Goal: Task Accomplishment & Management: Use online tool/utility

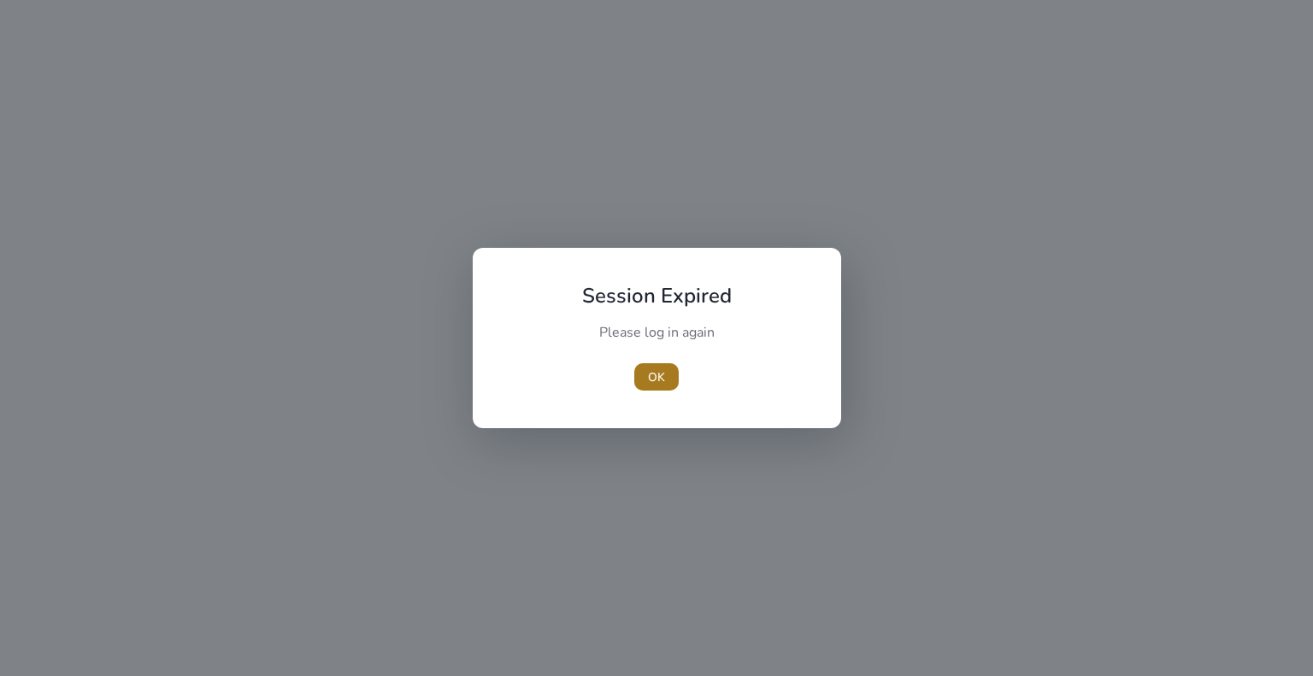
click at [649, 372] on span "OK" at bounding box center [656, 378] width 17 height 18
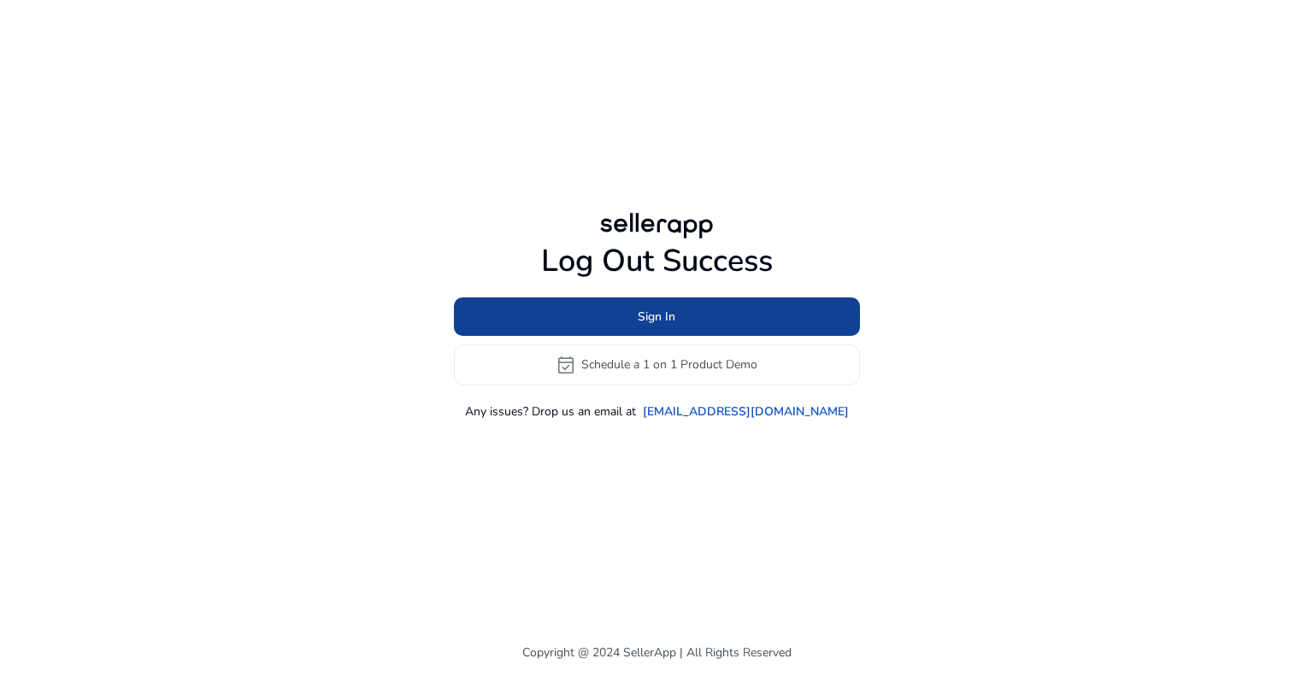
click at [619, 319] on span at bounding box center [657, 316] width 406 height 41
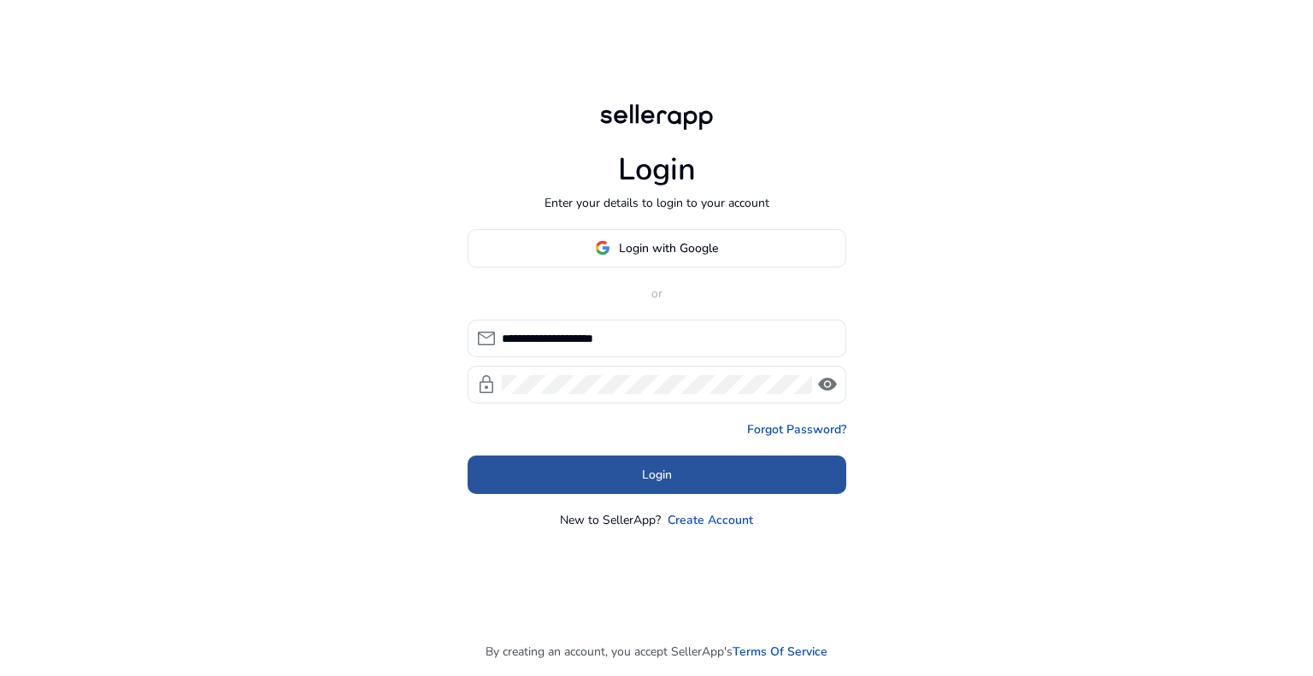
click at [669, 477] on span "Login" at bounding box center [657, 475] width 30 height 18
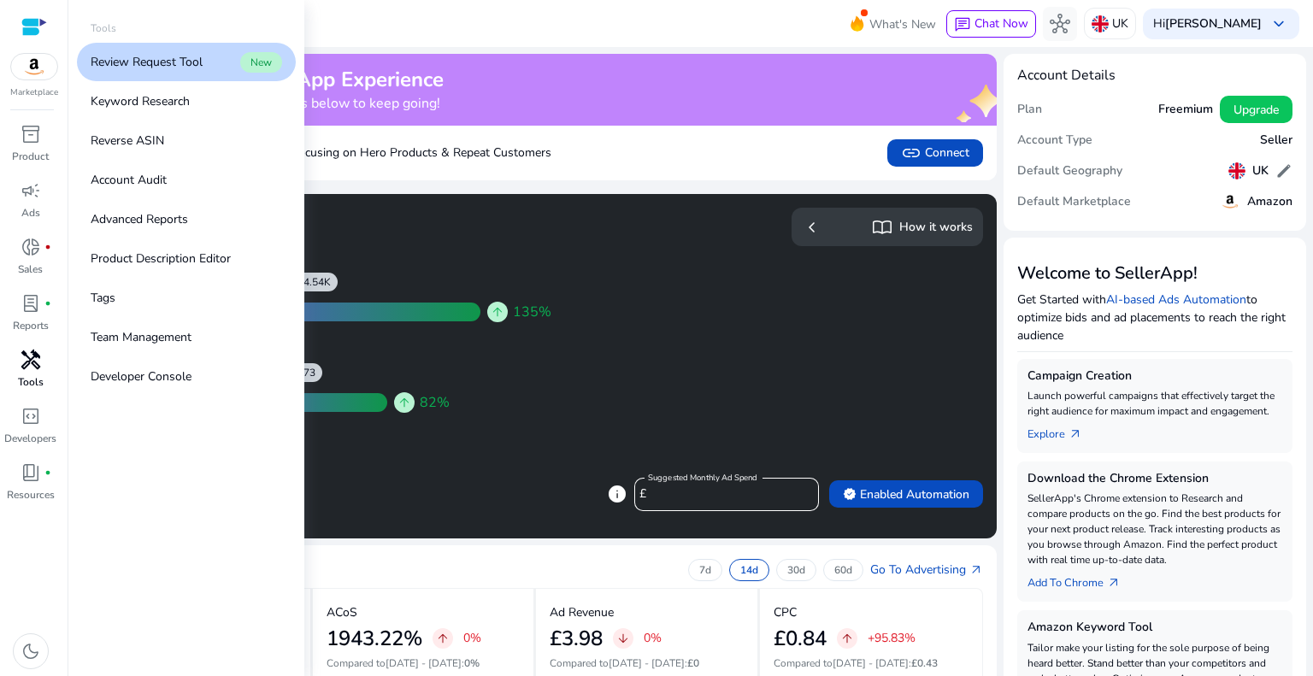
click at [27, 365] on span "handyman" at bounding box center [31, 360] width 21 height 21
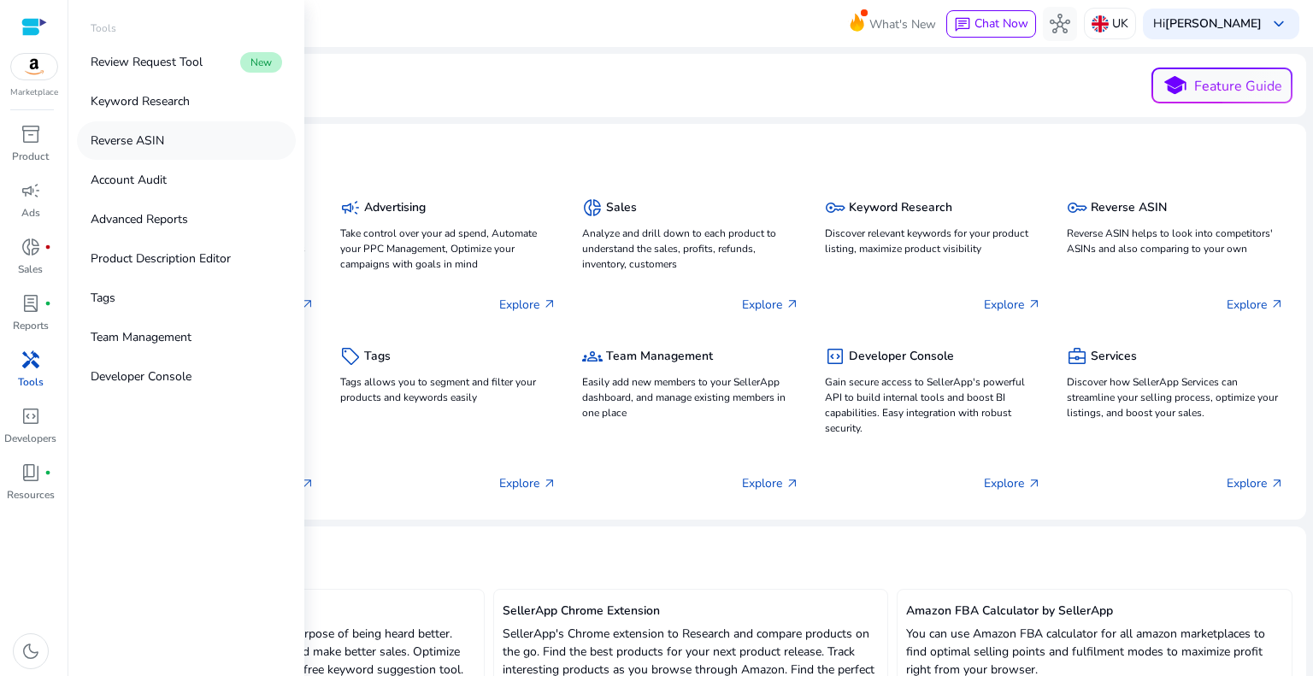
click at [177, 131] on link "Reverse ASIN" at bounding box center [186, 140] width 219 height 38
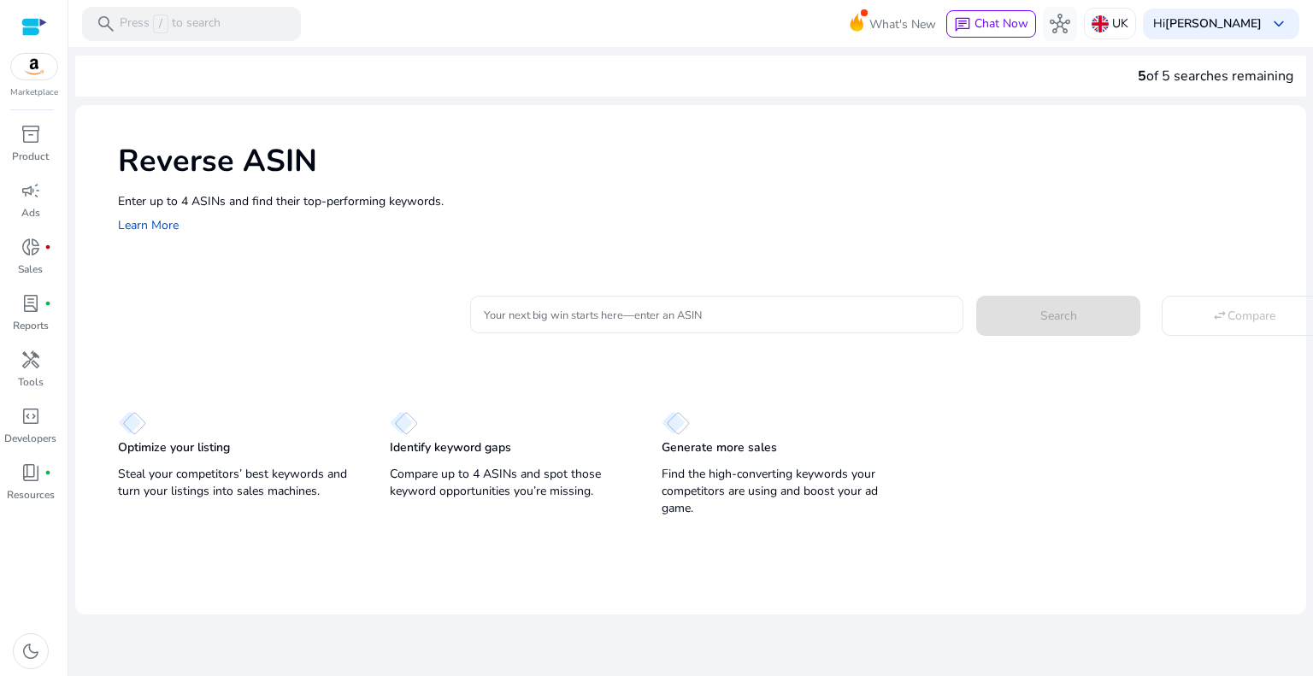
click at [510, 314] on input "Your next big win starts here—enter an ASIN" at bounding box center [717, 314] width 466 height 19
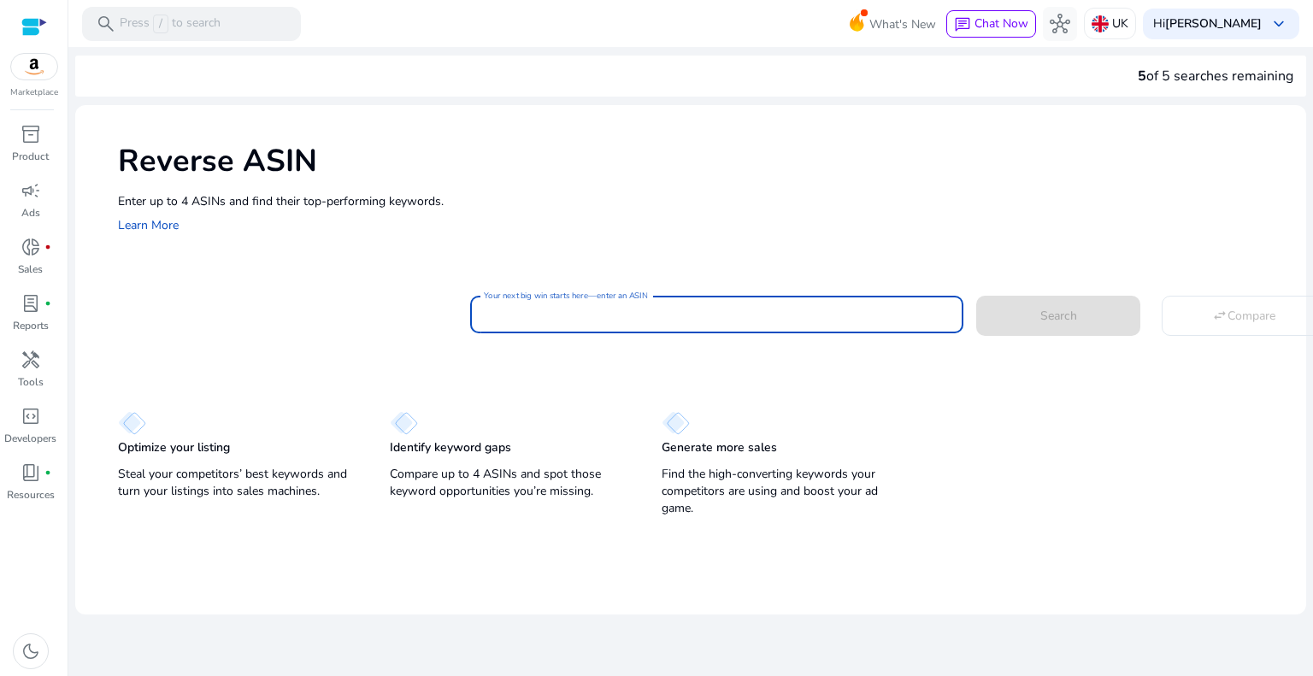
paste input "**********"
click at [1091, 316] on span at bounding box center [1058, 315] width 164 height 41
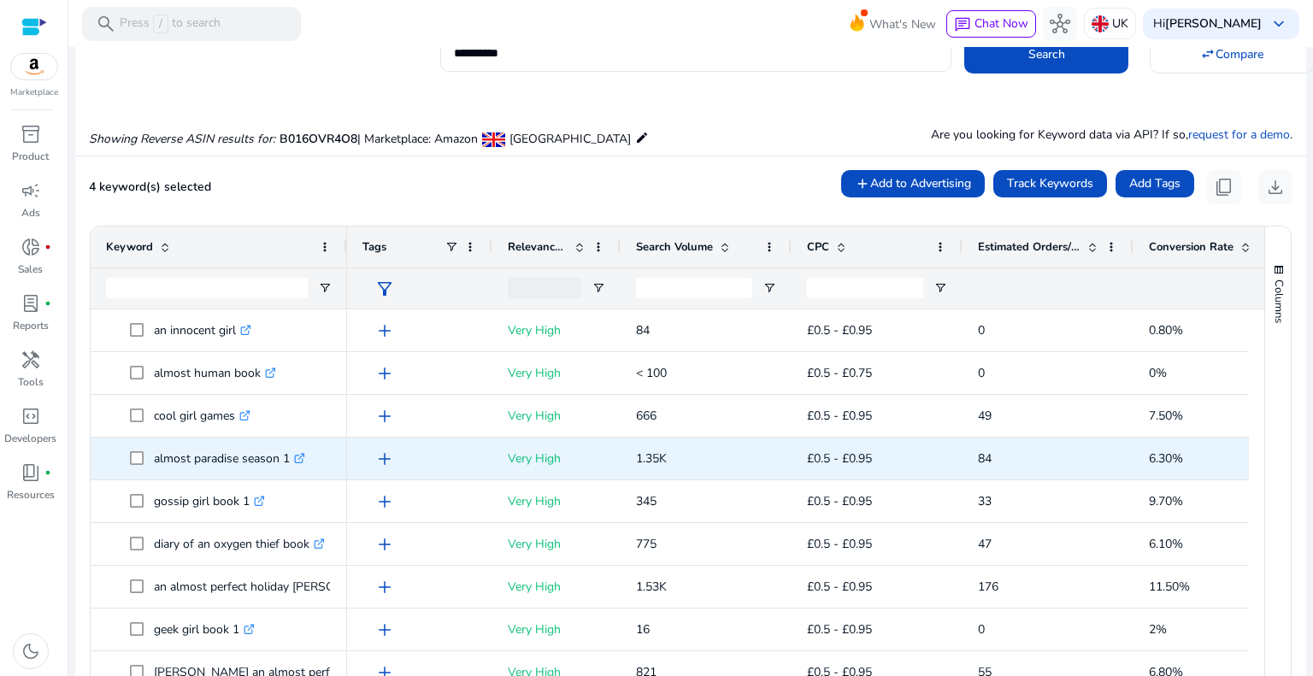
click at [127, 459] on span "almost paradise season 1 .st0{fill:#2c8af8}" at bounding box center [219, 458] width 226 height 35
click at [144, 457] on span at bounding box center [142, 458] width 24 height 35
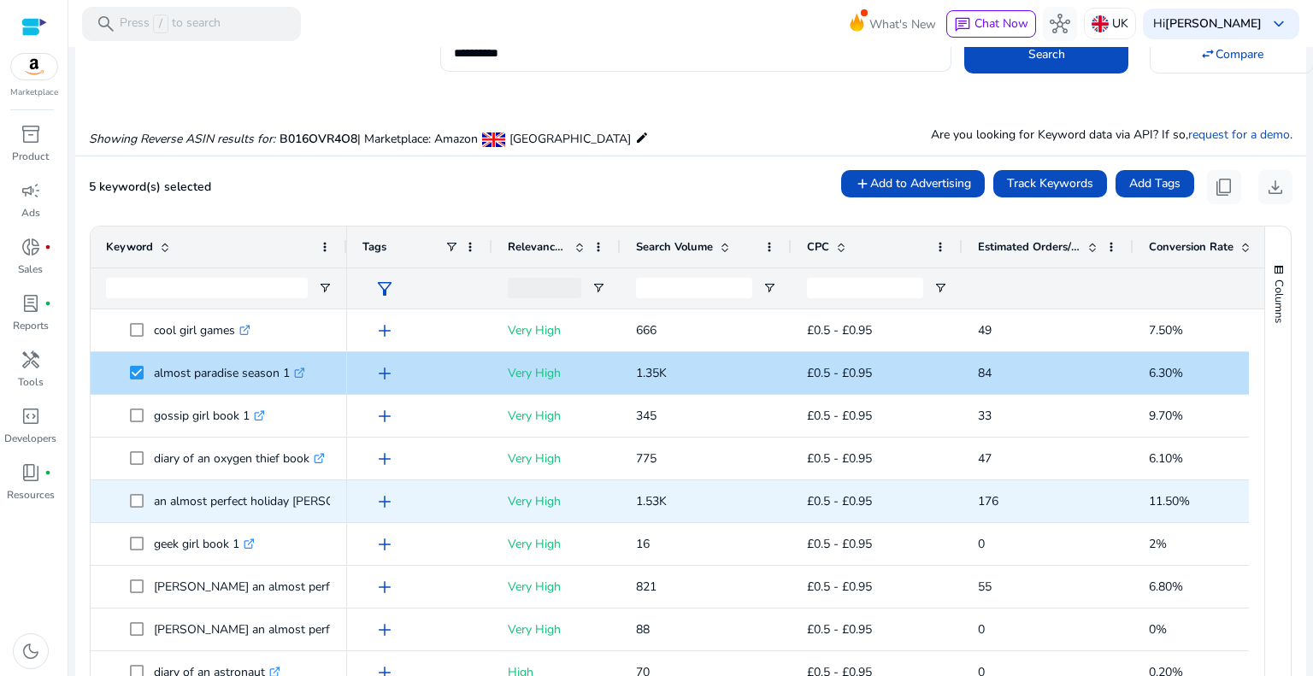
click at [124, 500] on span "an almost perfect holiday lucy diamond .st0{fill:#2c8af8}" at bounding box center [219, 501] width 226 height 35
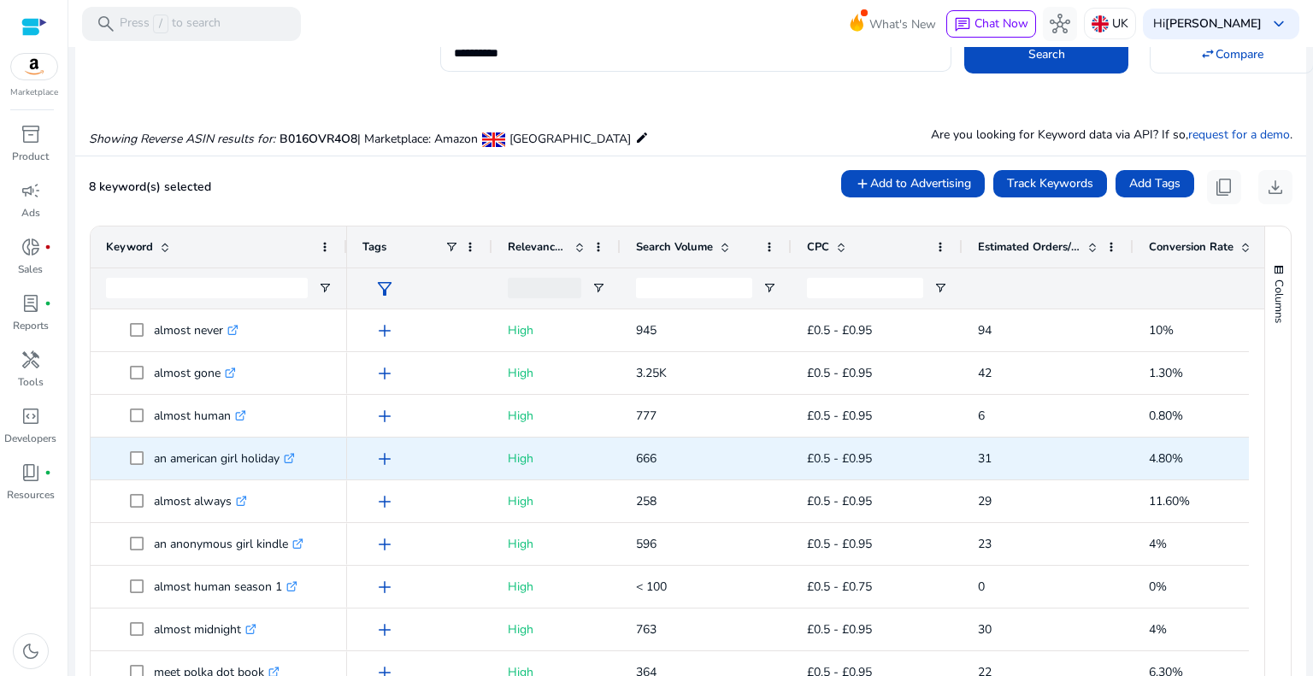
click at [126, 456] on span "an american girl holiday .st0{fill:#2c8af8}" at bounding box center [219, 458] width 226 height 35
click at [135, 464] on span at bounding box center [142, 458] width 24 height 35
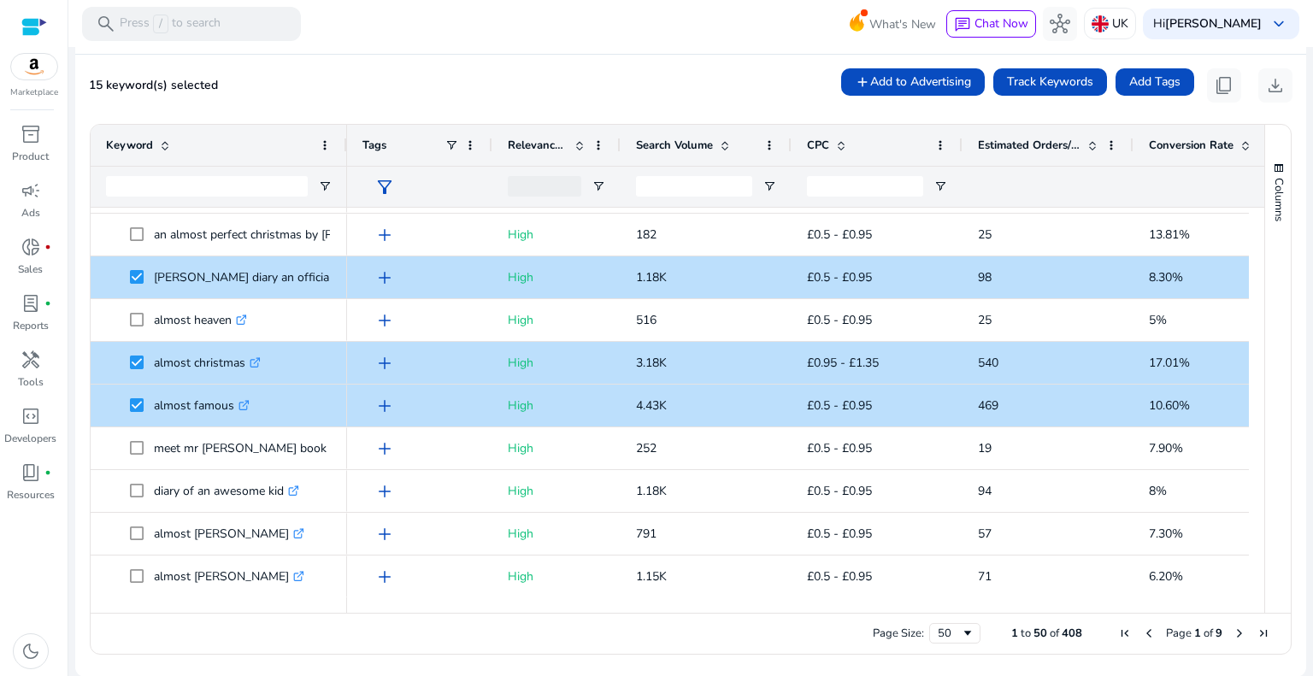
click at [1233, 638] on span "Next Page" at bounding box center [1240, 634] width 14 height 14
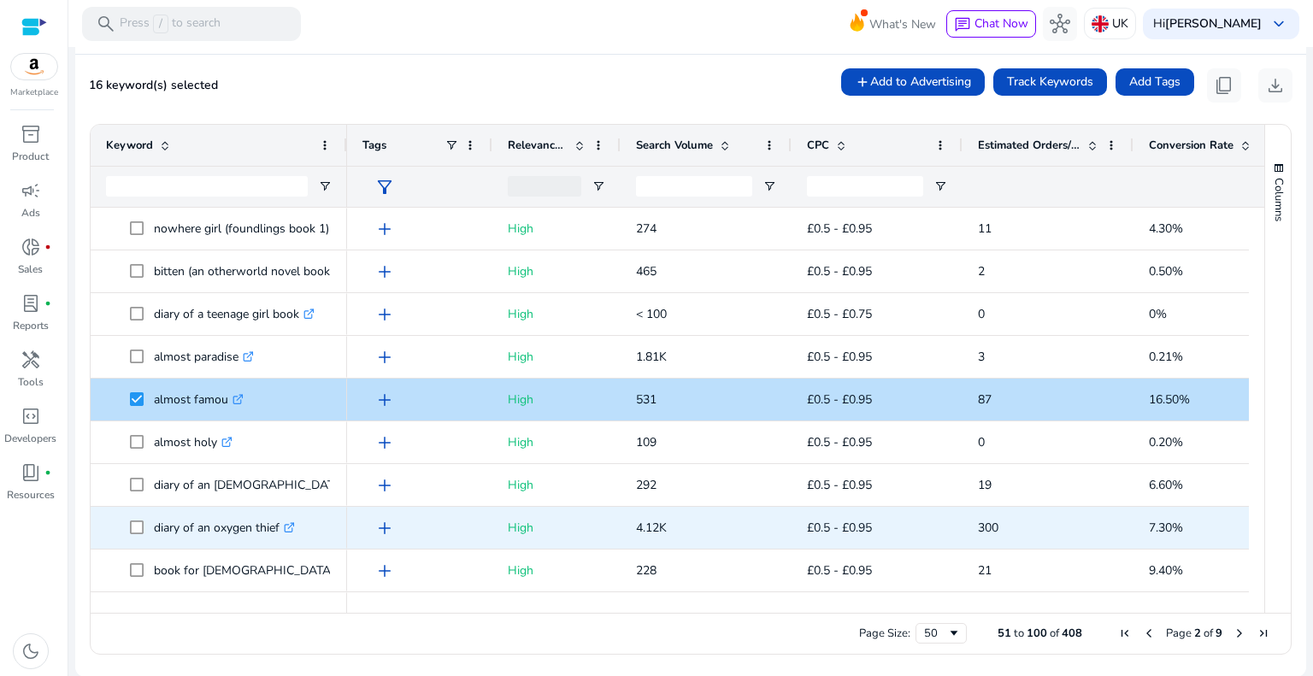
click at [127, 531] on span "diary of an oxygen thief .st0{fill:#2c8af8}" at bounding box center [219, 527] width 226 height 35
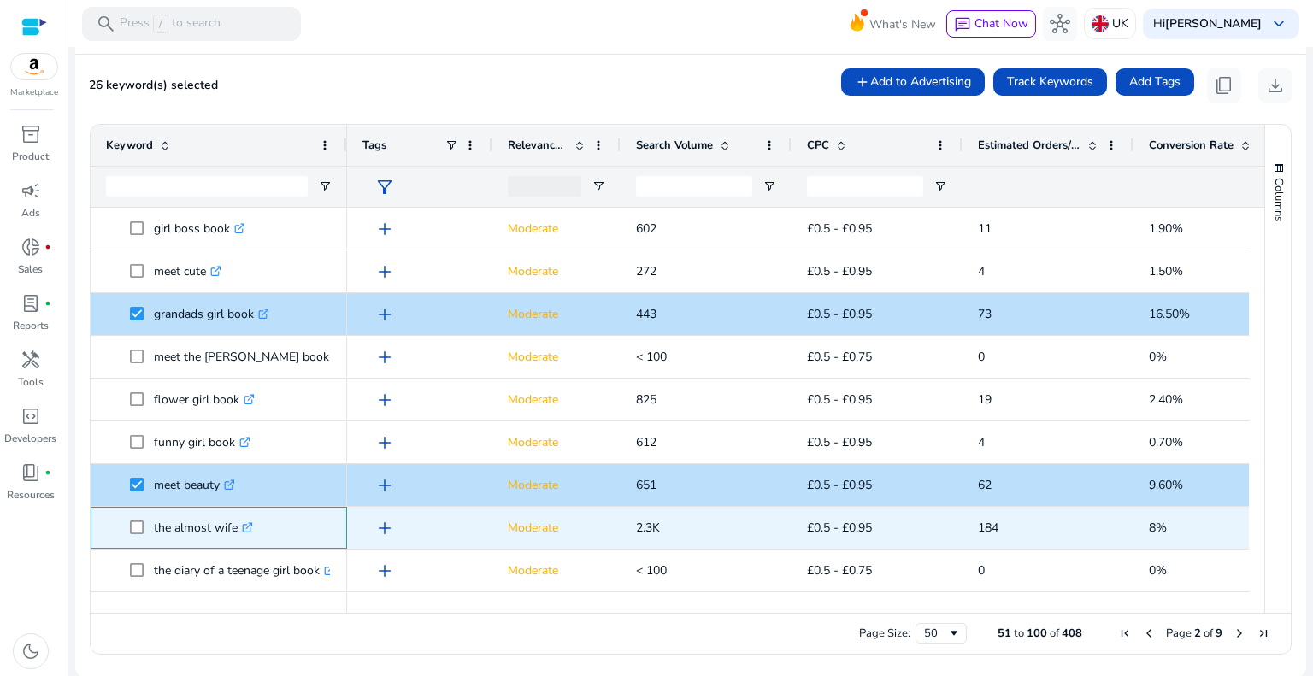
click at [128, 531] on span "the almost wife .st0{fill:#2c8af8}" at bounding box center [219, 527] width 226 height 35
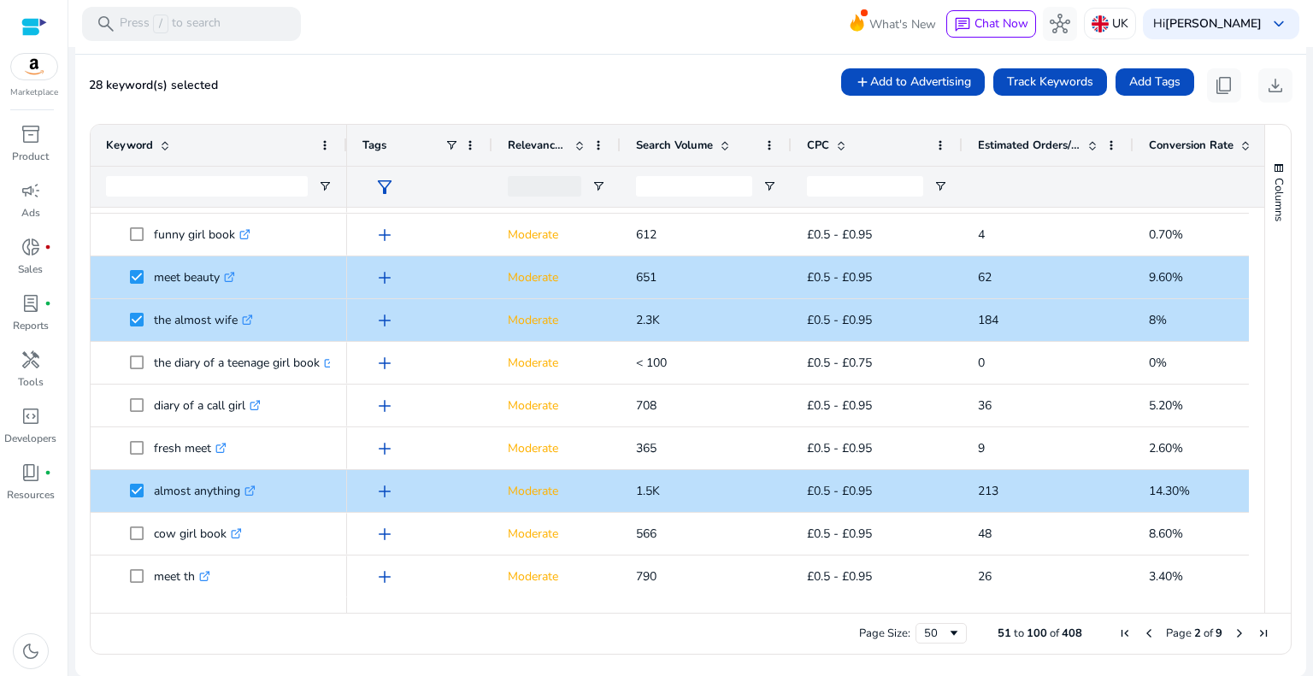
click at [1233, 635] on span "Next Page" at bounding box center [1240, 634] width 14 height 14
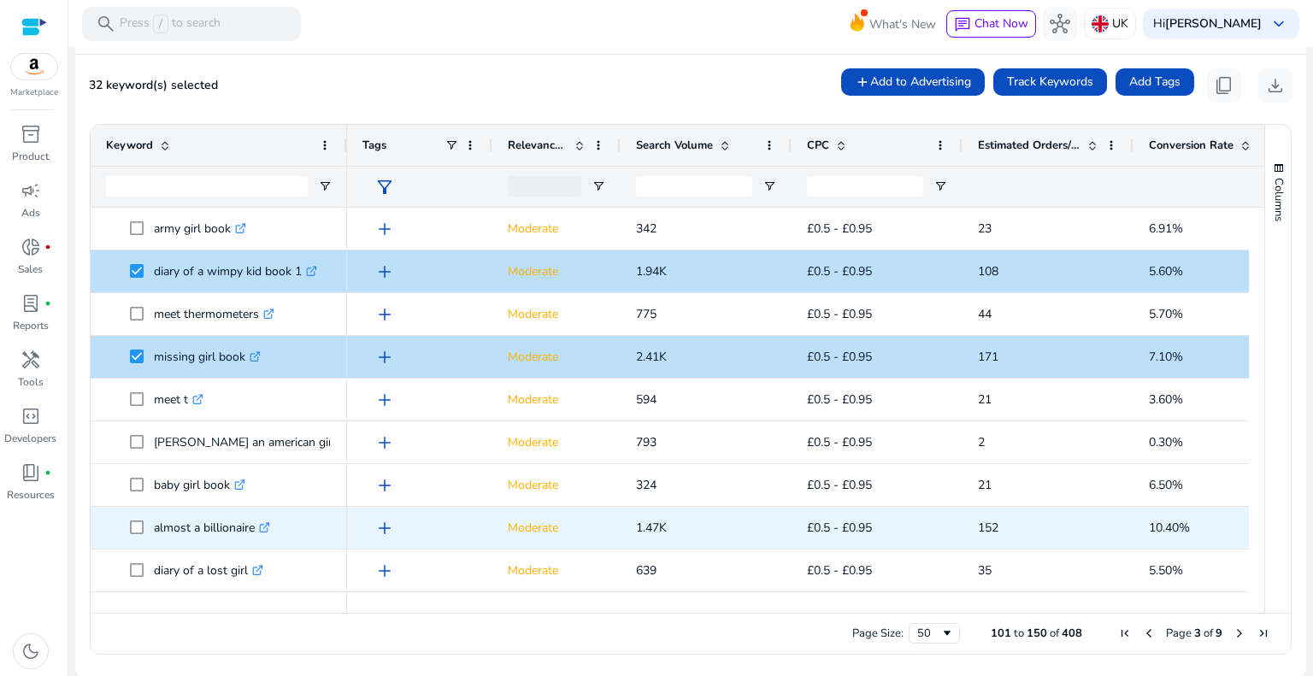
click at [127, 526] on span "almost a billionaire .st0{fill:#2c8af8}" at bounding box center [219, 527] width 226 height 35
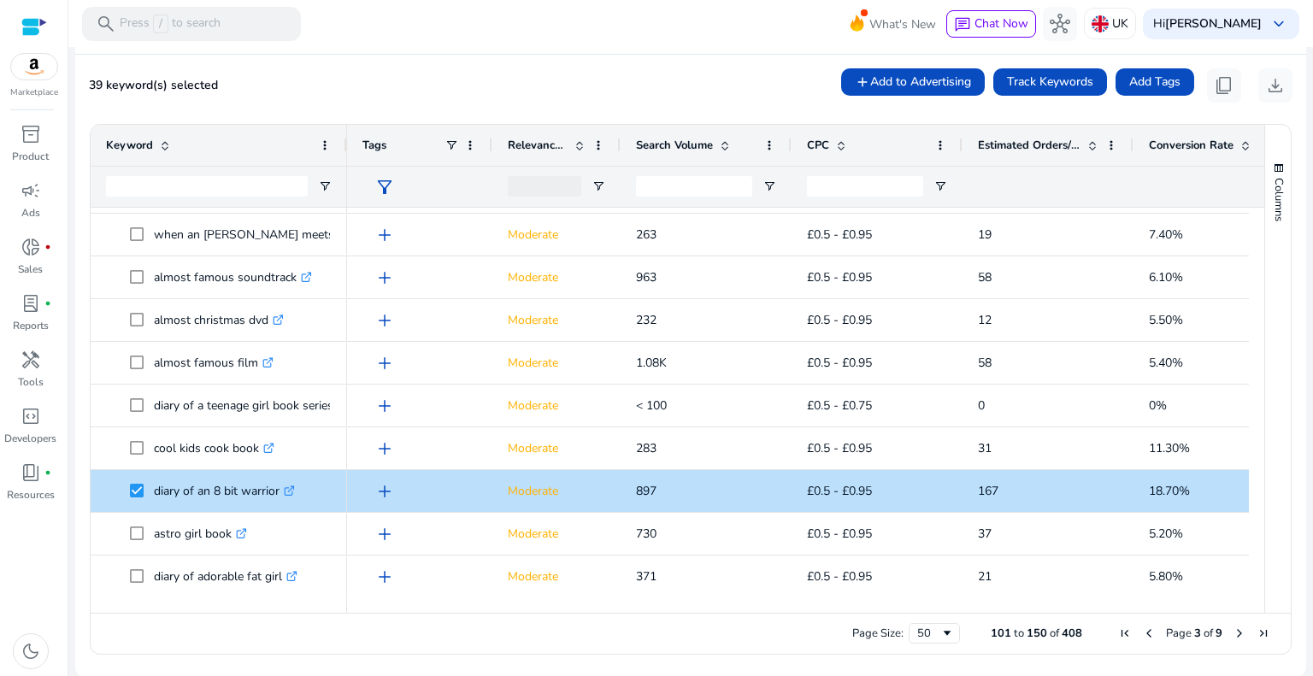
click at [1241, 639] on span "Page 3 of 9" at bounding box center [1194, 633] width 162 height 15
click at [1234, 630] on span "Next Page" at bounding box center [1240, 634] width 14 height 14
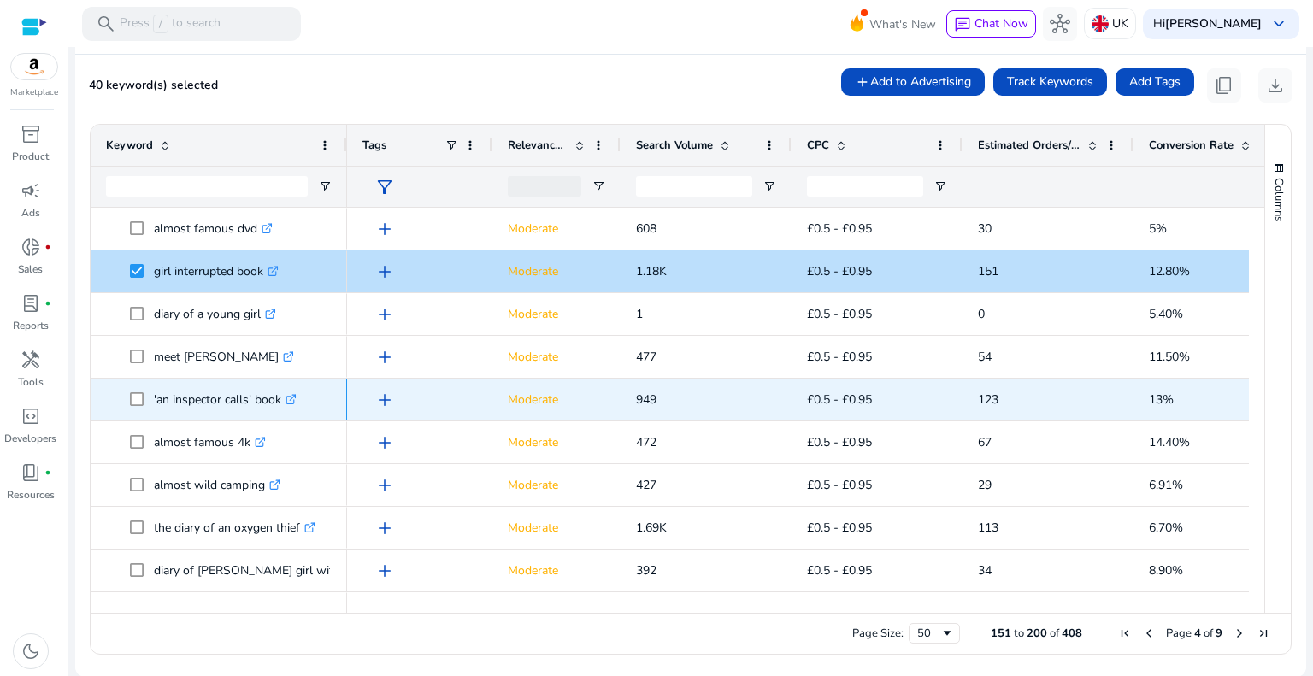
click at [144, 398] on span at bounding box center [142, 399] width 24 height 35
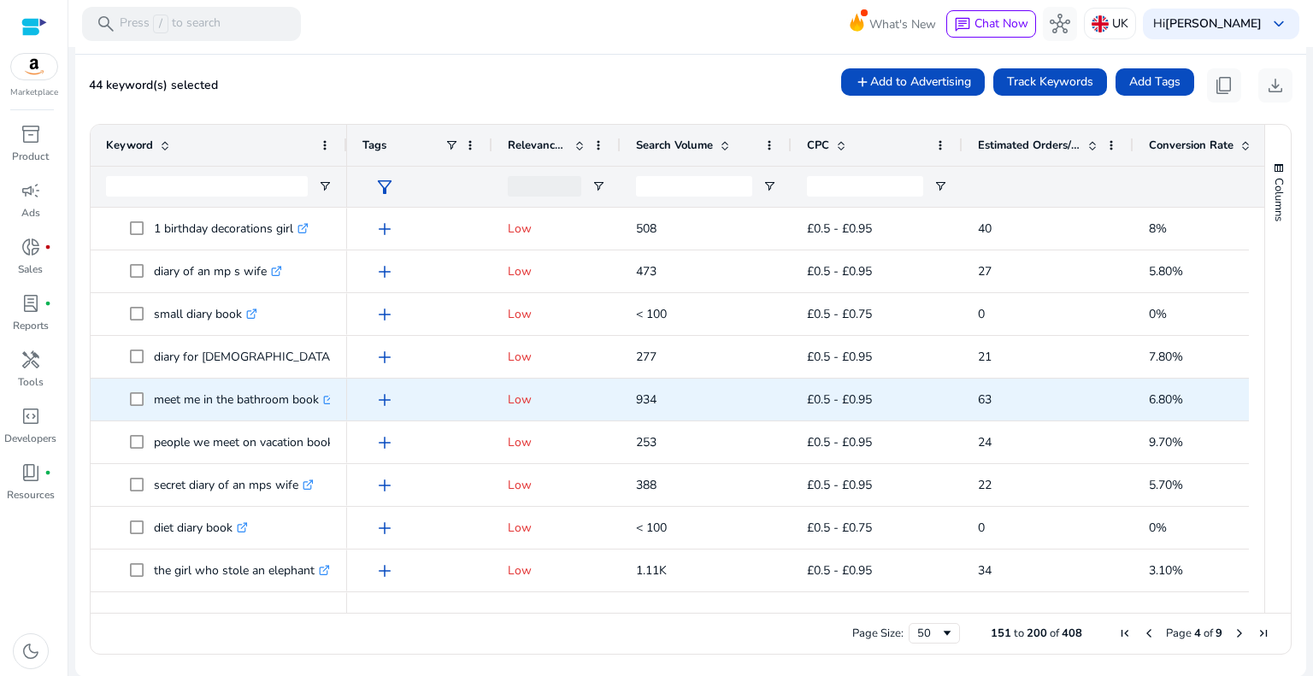
click at [126, 400] on span "meet me in the bathroom book .st0{fill:#2c8af8}" at bounding box center [219, 399] width 226 height 35
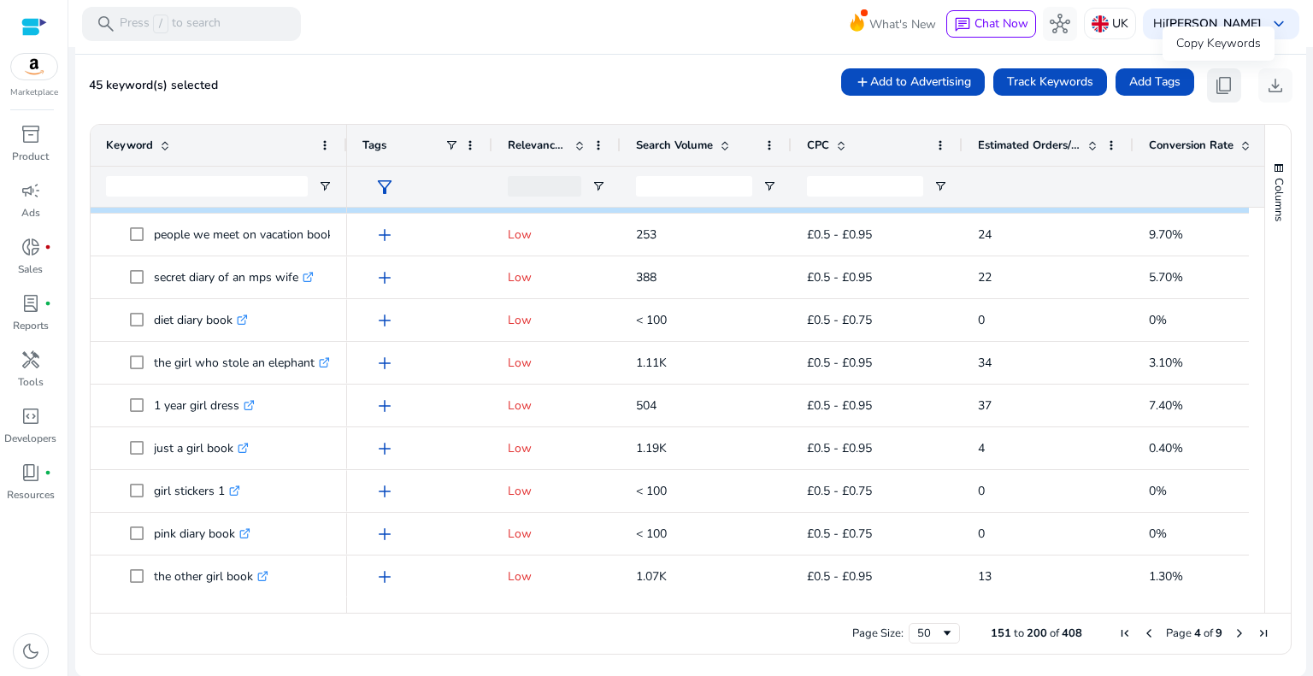
click at [1218, 88] on span "content_copy" at bounding box center [1224, 85] width 21 height 21
click at [1214, 85] on span "content_copy" at bounding box center [1224, 85] width 21 height 21
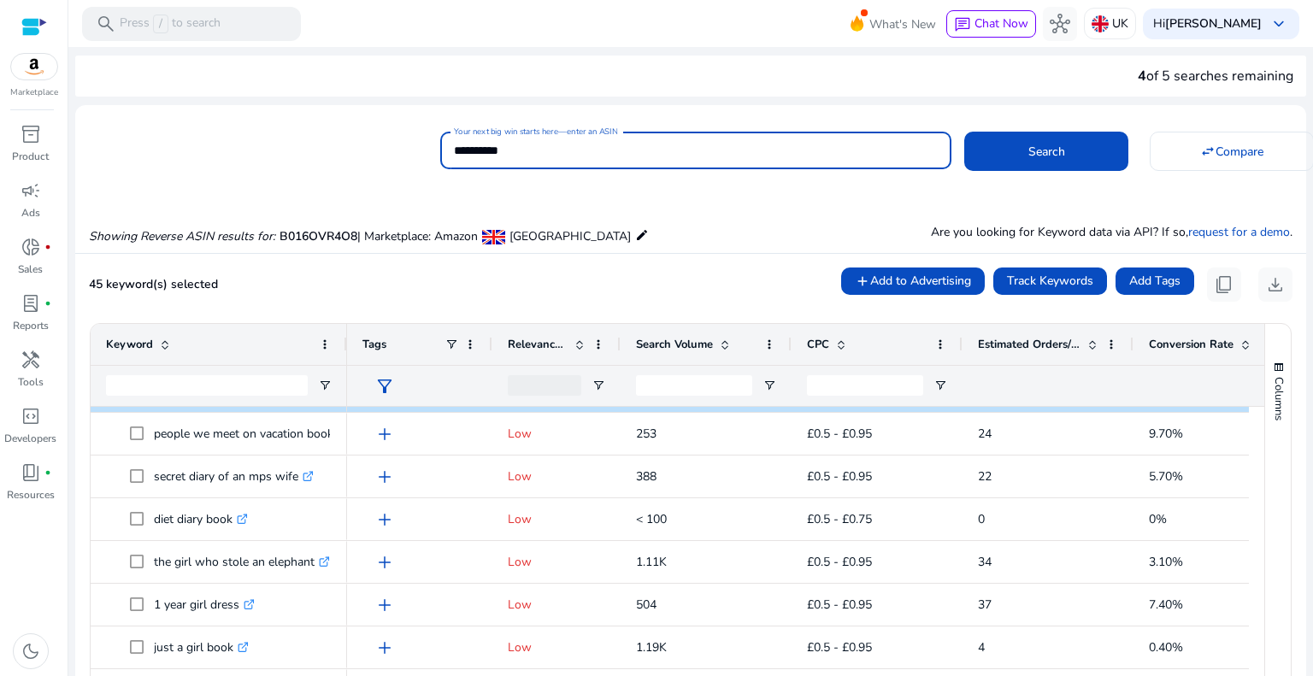
drag, startPoint x: 552, startPoint y: 145, endPoint x: 357, endPoint y: 146, distance: 194.9
click at [357, 146] on div "**********" at bounding box center [684, 148] width 1218 height 42
paste input
type input "**********"
click at [1059, 154] on span "Search" at bounding box center [1047, 152] width 37 height 18
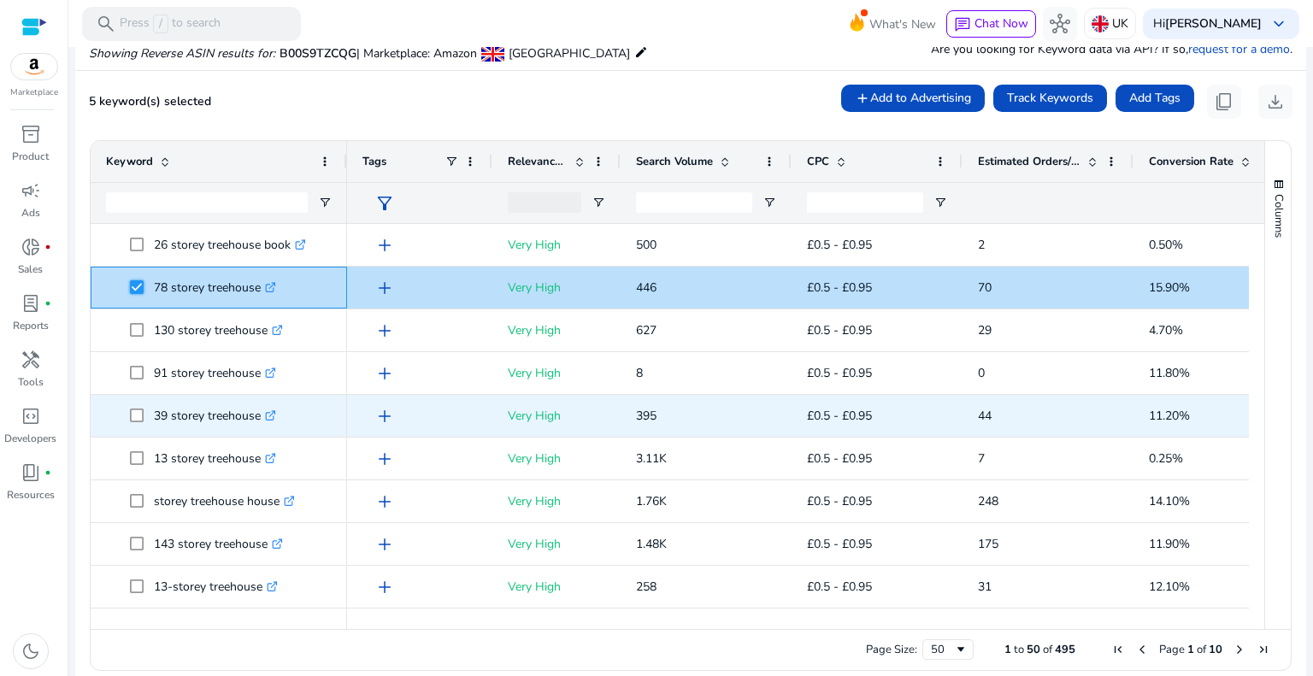
scroll to position [664, 0]
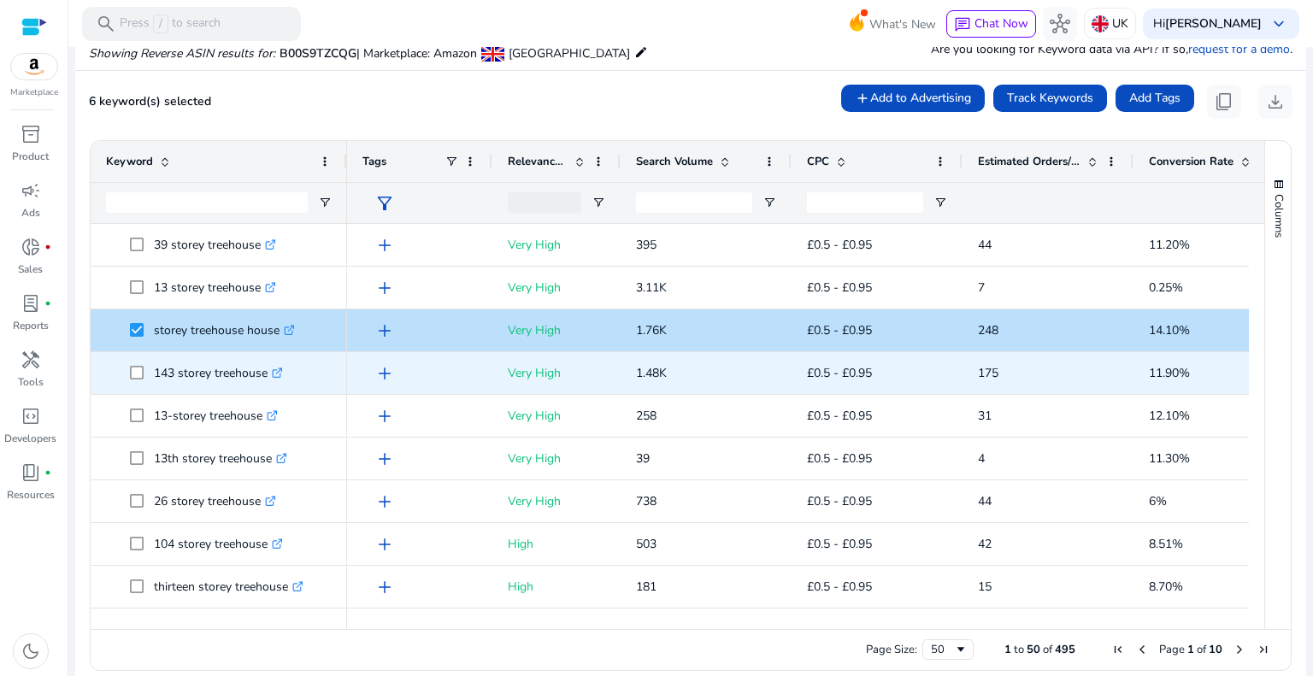
click at [127, 372] on span "143 storey treehouse .st0{fill:#2c8af8}" at bounding box center [219, 373] width 226 height 35
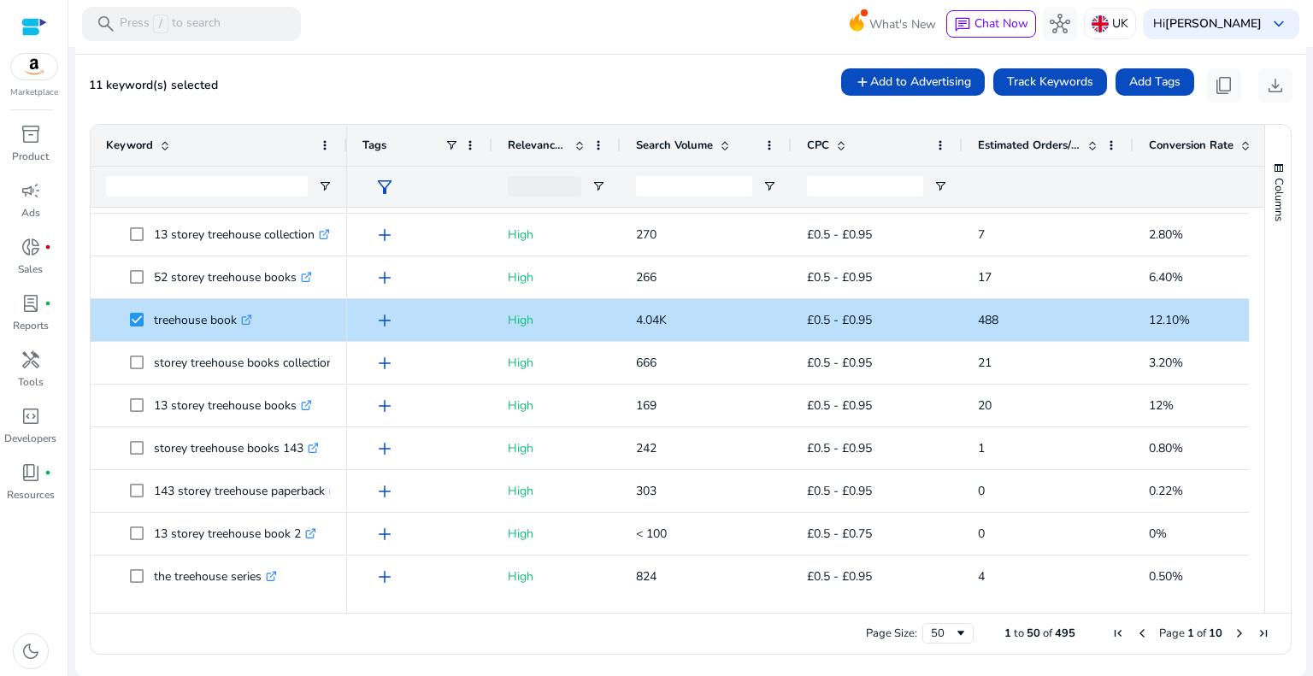
click at [1233, 635] on span "Next Page" at bounding box center [1240, 634] width 14 height 14
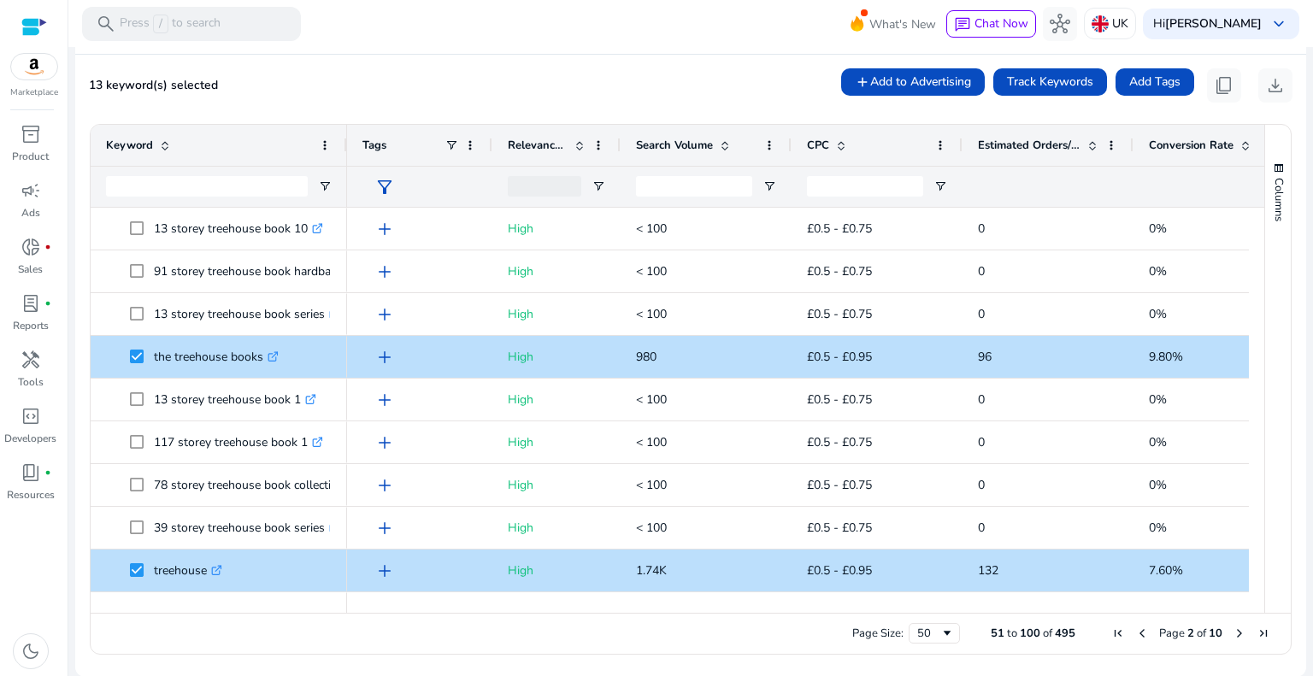
click at [1234, 633] on span "Next Page" at bounding box center [1240, 634] width 14 height 14
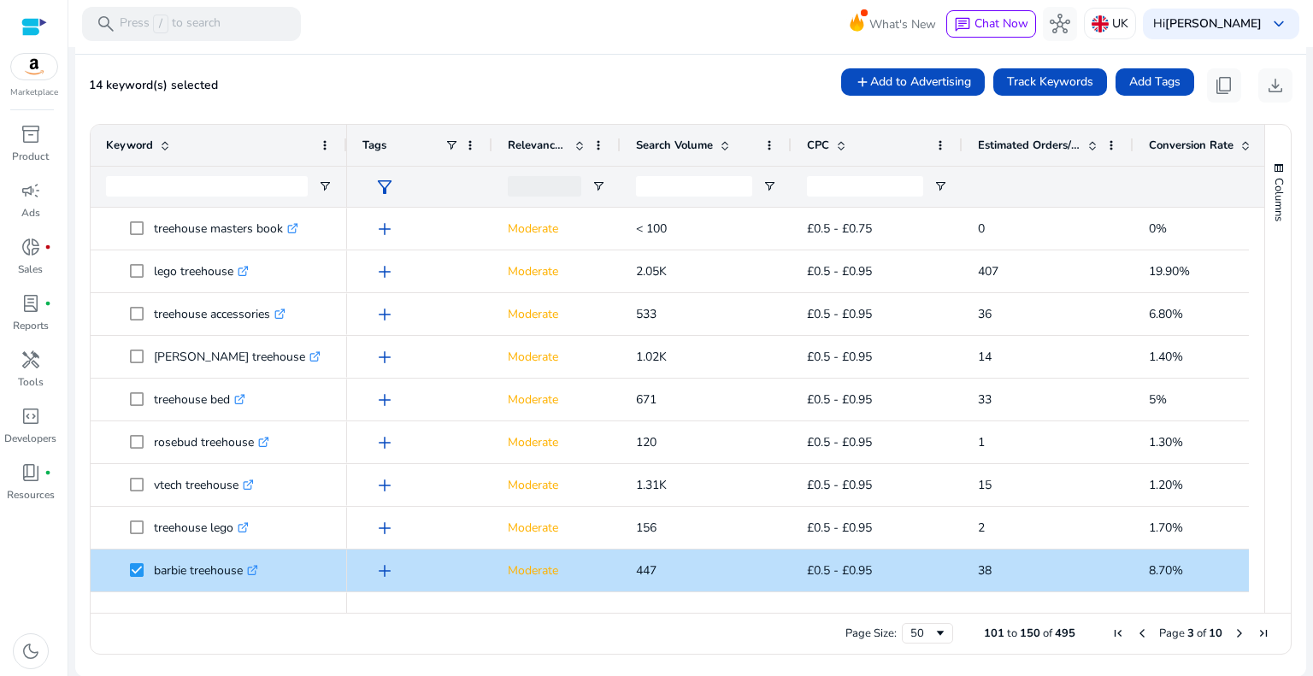
click at [1233, 628] on span "Next Page" at bounding box center [1240, 634] width 14 height 14
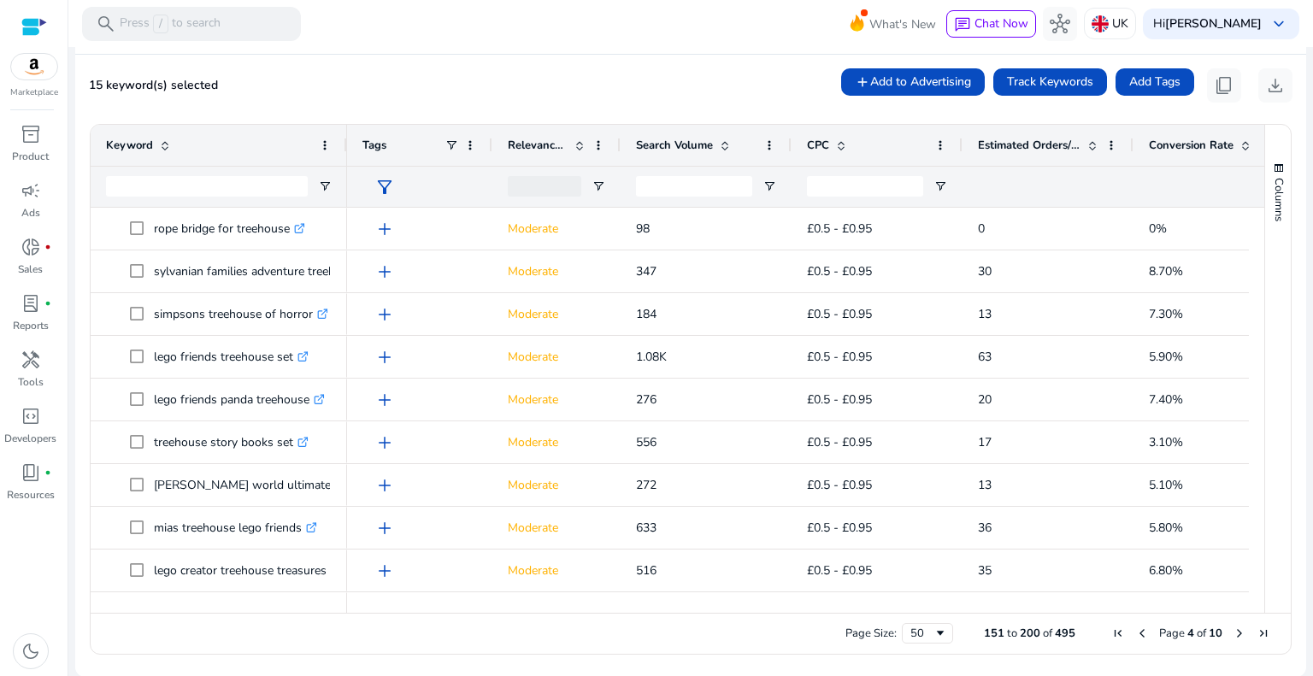
click at [1233, 638] on span "Next Page" at bounding box center [1240, 634] width 14 height 14
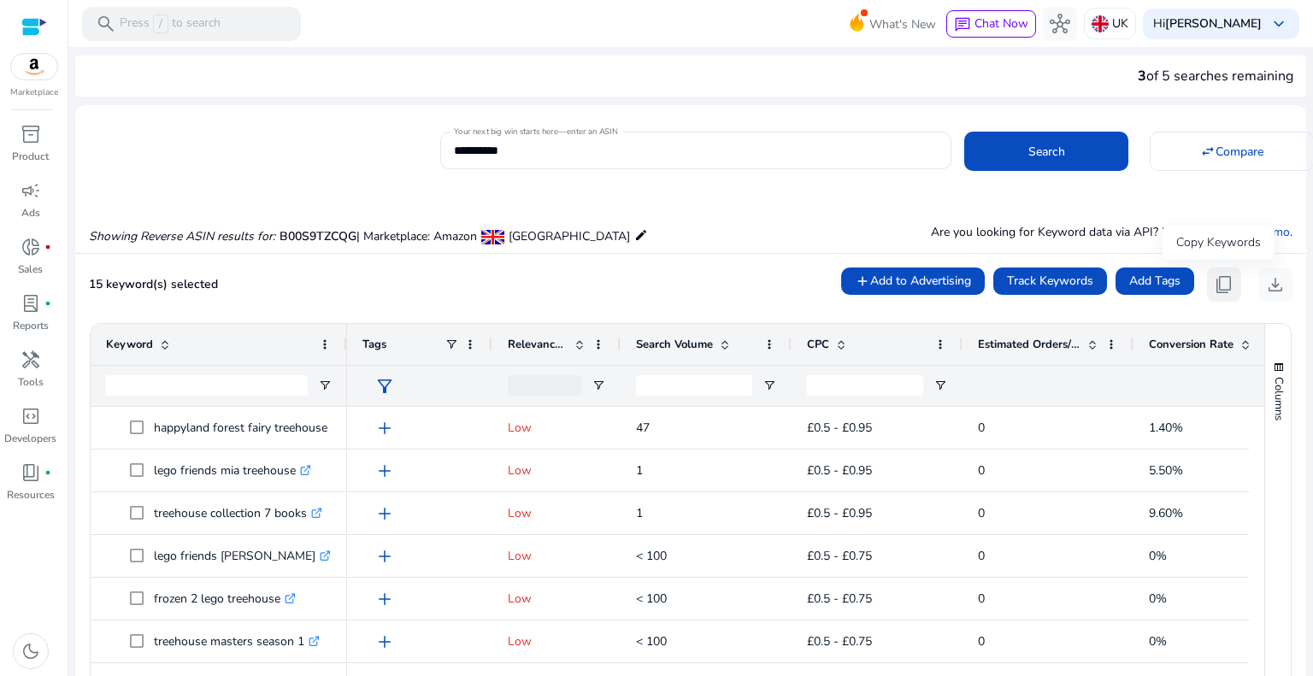
click at [1220, 282] on span "content_copy" at bounding box center [1224, 284] width 21 height 21
click at [561, 144] on input "**********" at bounding box center [696, 150] width 484 height 19
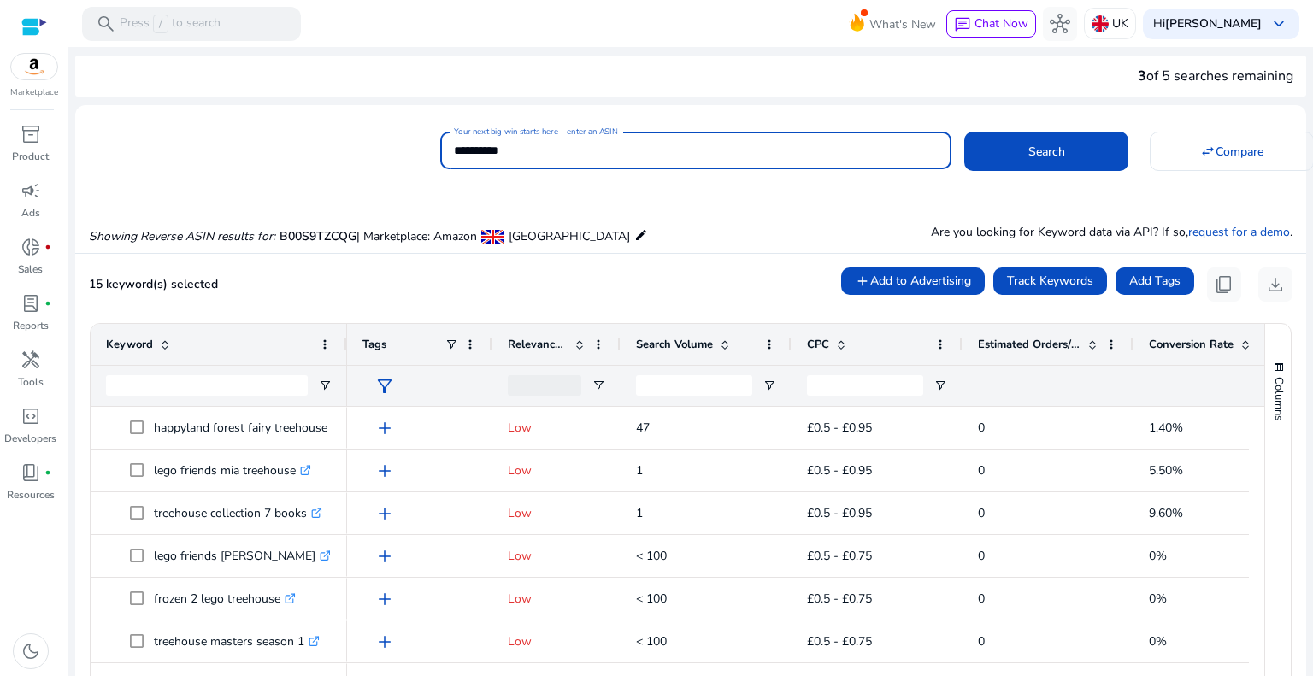
click at [561, 144] on input "**********" at bounding box center [696, 150] width 484 height 19
paste input
click at [1011, 150] on span at bounding box center [1046, 151] width 164 height 41
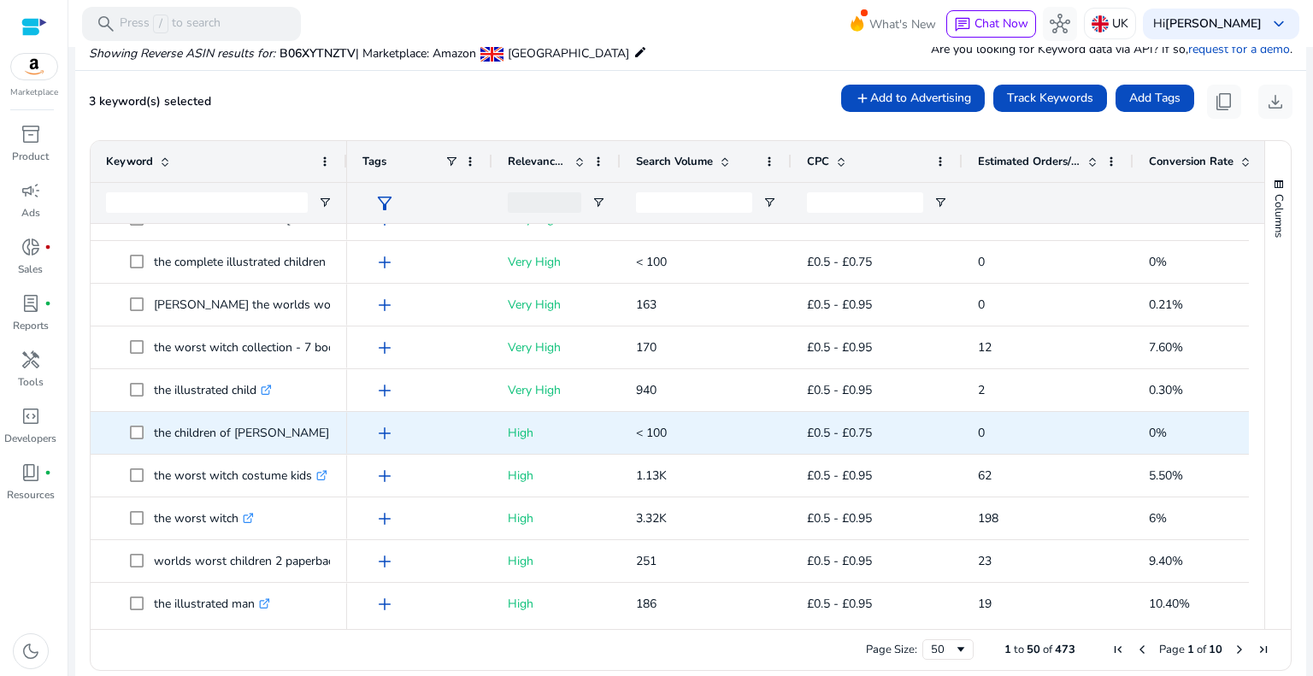
scroll to position [855, 0]
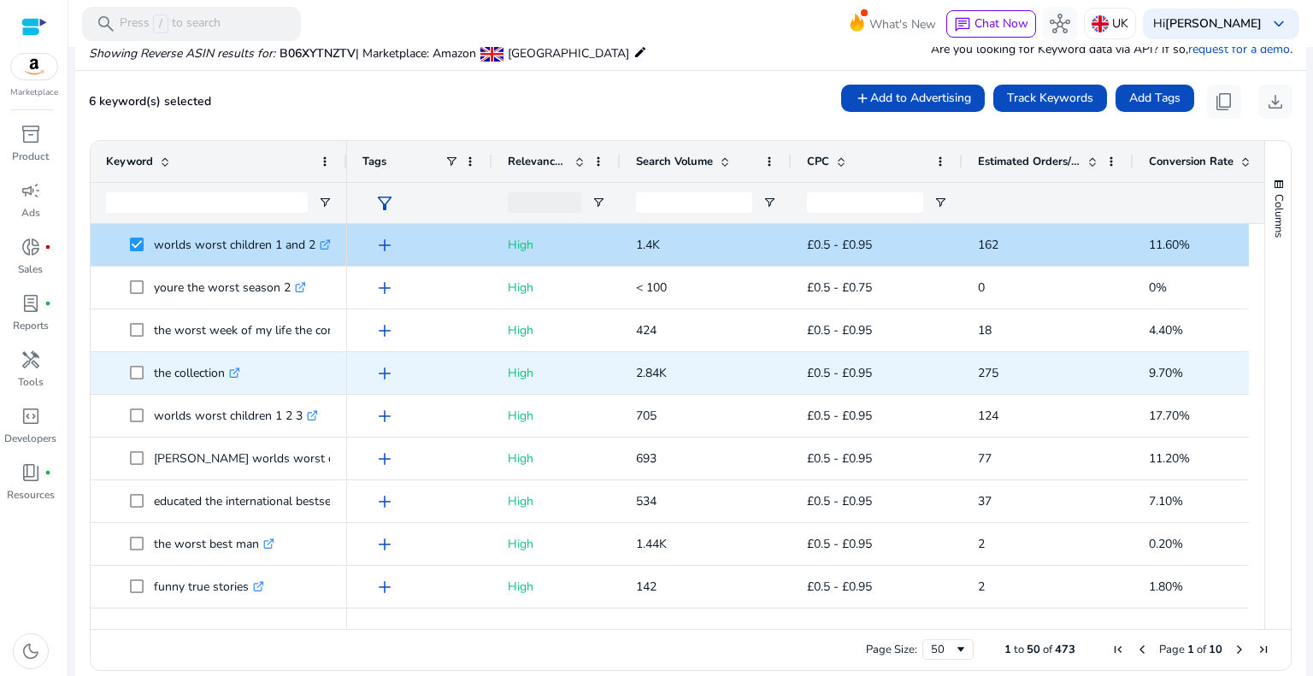
click at [133, 364] on span at bounding box center [142, 373] width 24 height 35
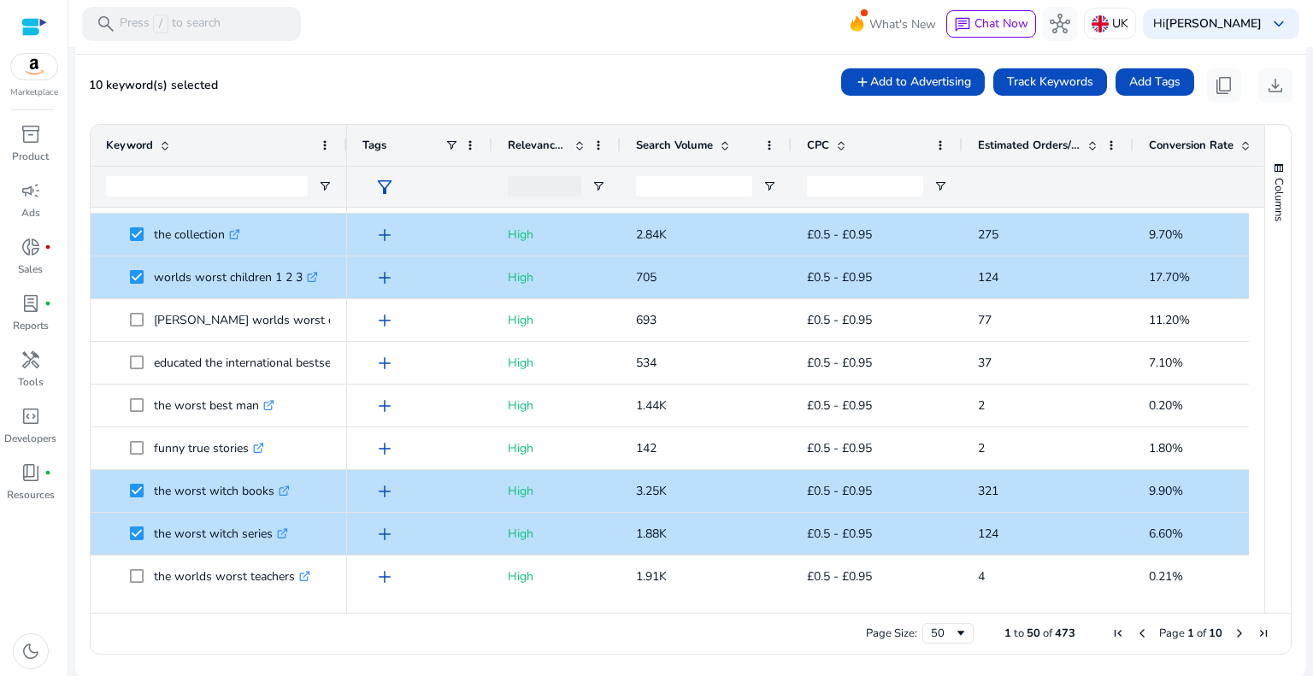
click at [1235, 635] on span "Next Page" at bounding box center [1240, 634] width 14 height 14
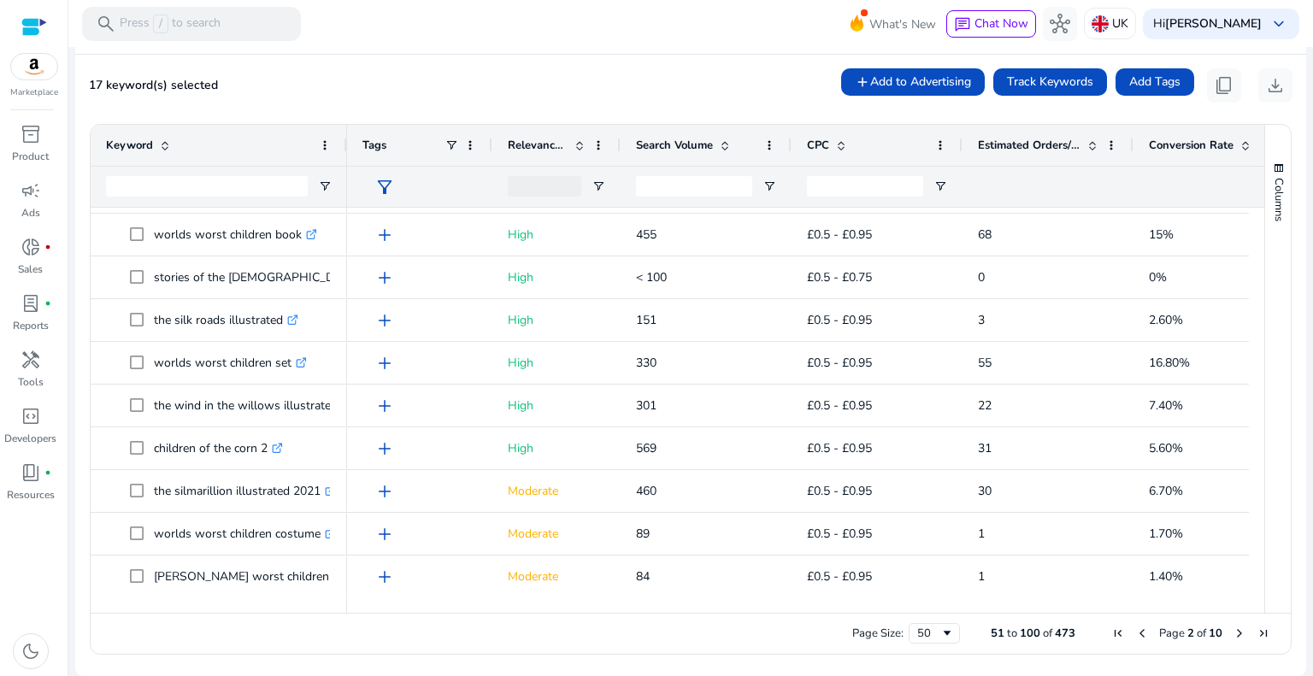
click at [1235, 634] on span "Next Page" at bounding box center [1240, 634] width 14 height 14
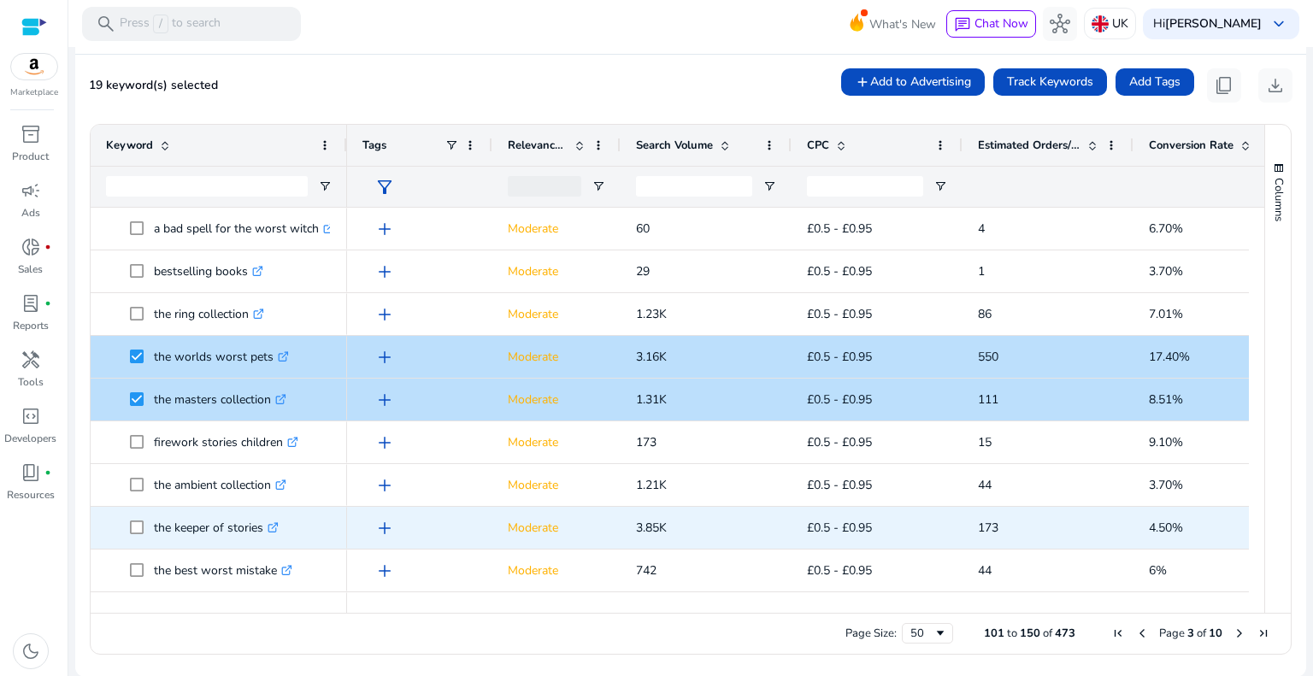
click at [128, 524] on span "the keeper of stories .st0{fill:#2c8af8}" at bounding box center [219, 527] width 226 height 35
click at [131, 519] on span at bounding box center [142, 527] width 24 height 35
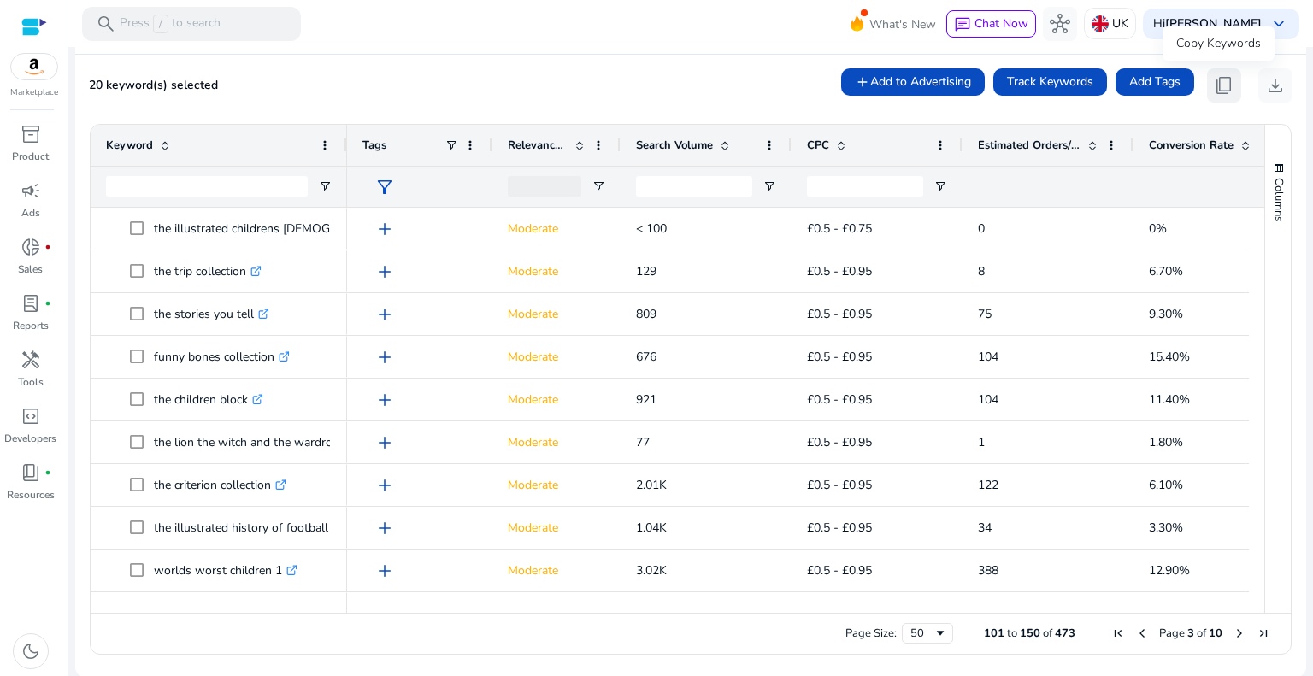
click at [1214, 91] on span "content_copy" at bounding box center [1224, 85] width 21 height 21
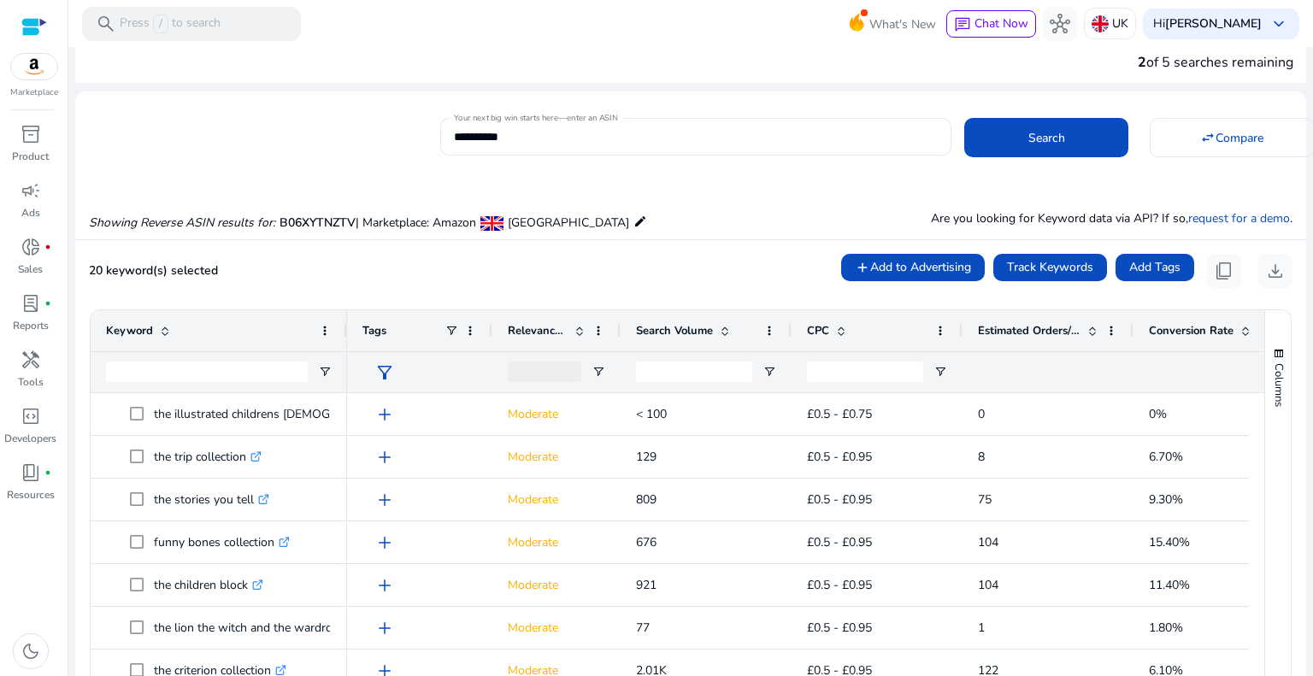
scroll to position [0, 0]
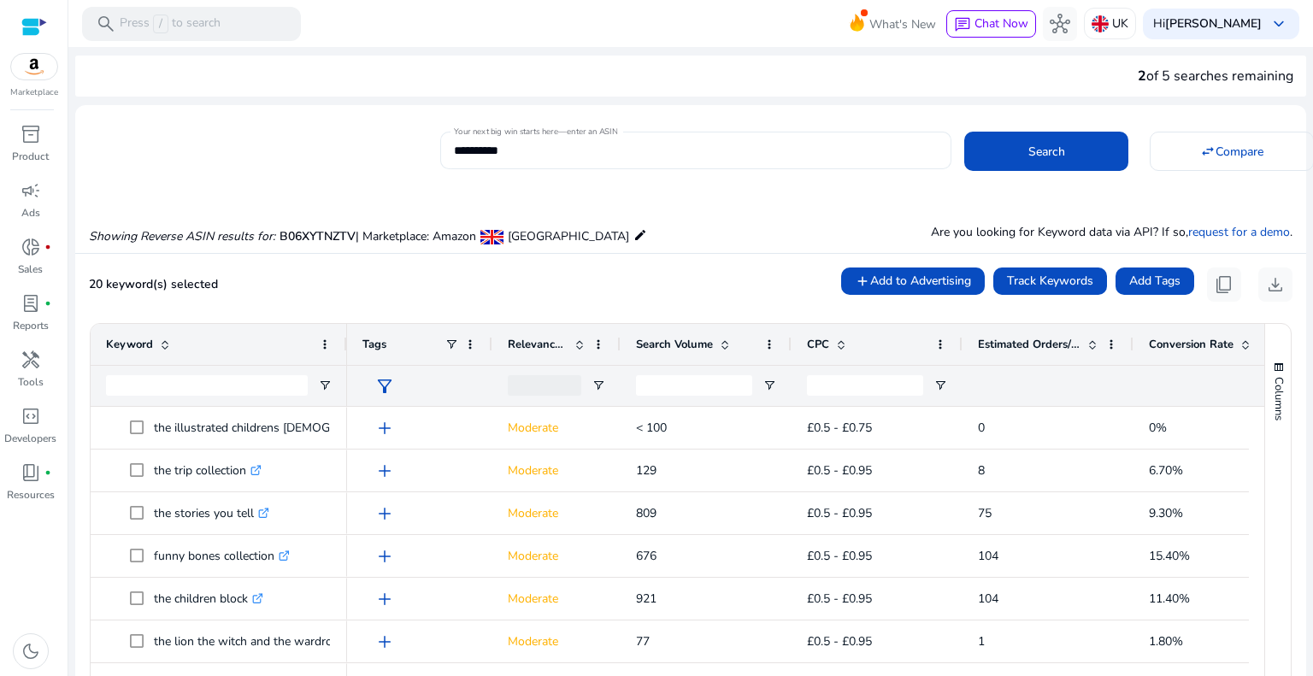
click at [569, 151] on input "**********" at bounding box center [696, 150] width 484 height 19
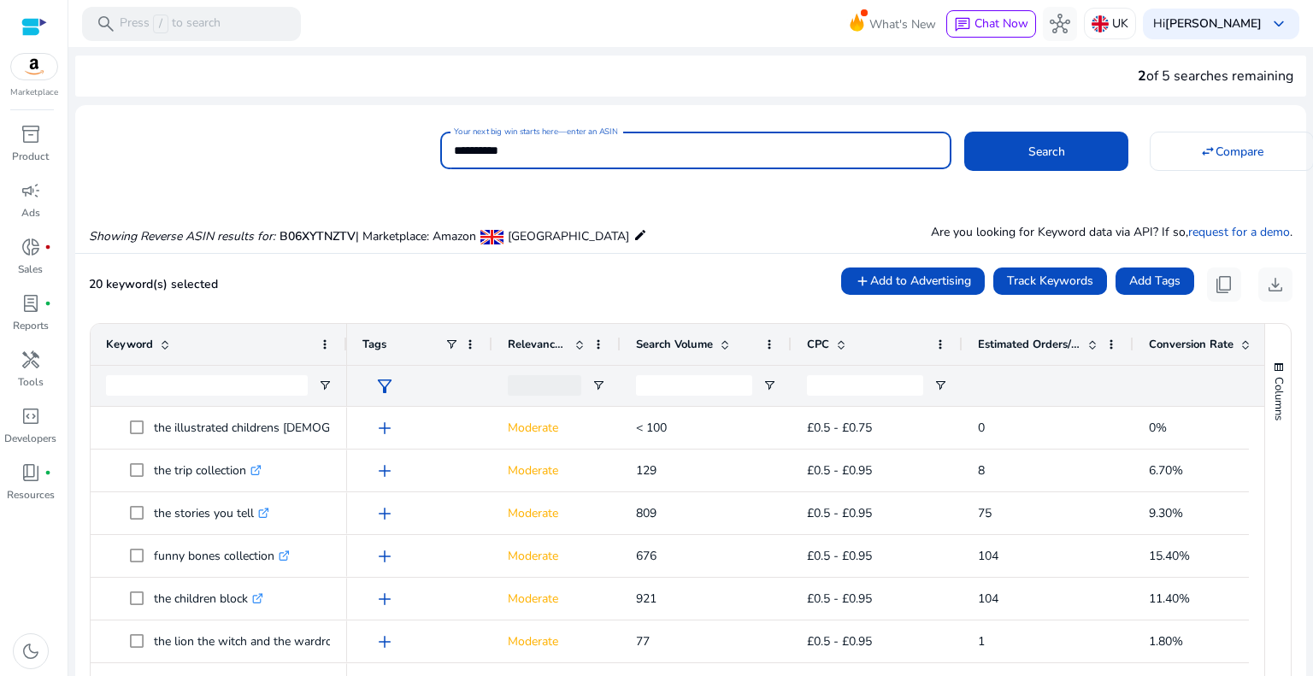
click at [569, 151] on input "**********" at bounding box center [696, 150] width 484 height 19
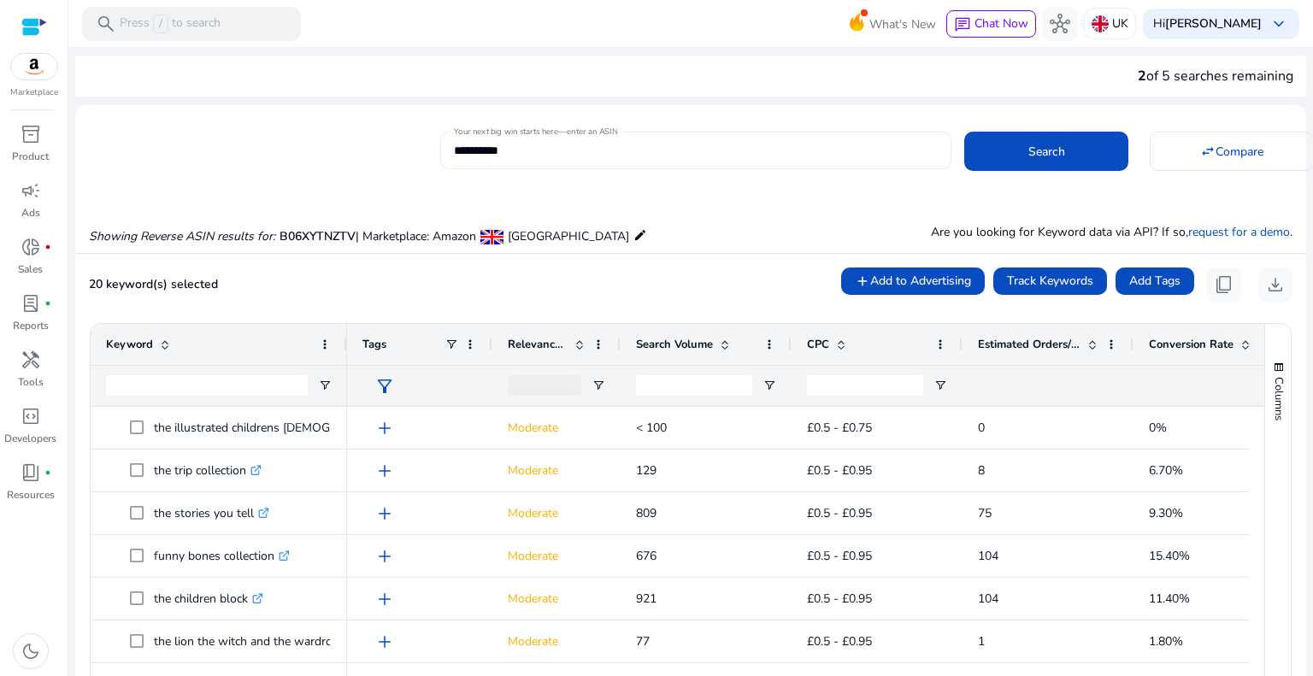
drag, startPoint x: 492, startPoint y: 162, endPoint x: 582, endPoint y: 150, distance: 90.5
click at [582, 150] on input "**********" at bounding box center [696, 150] width 484 height 19
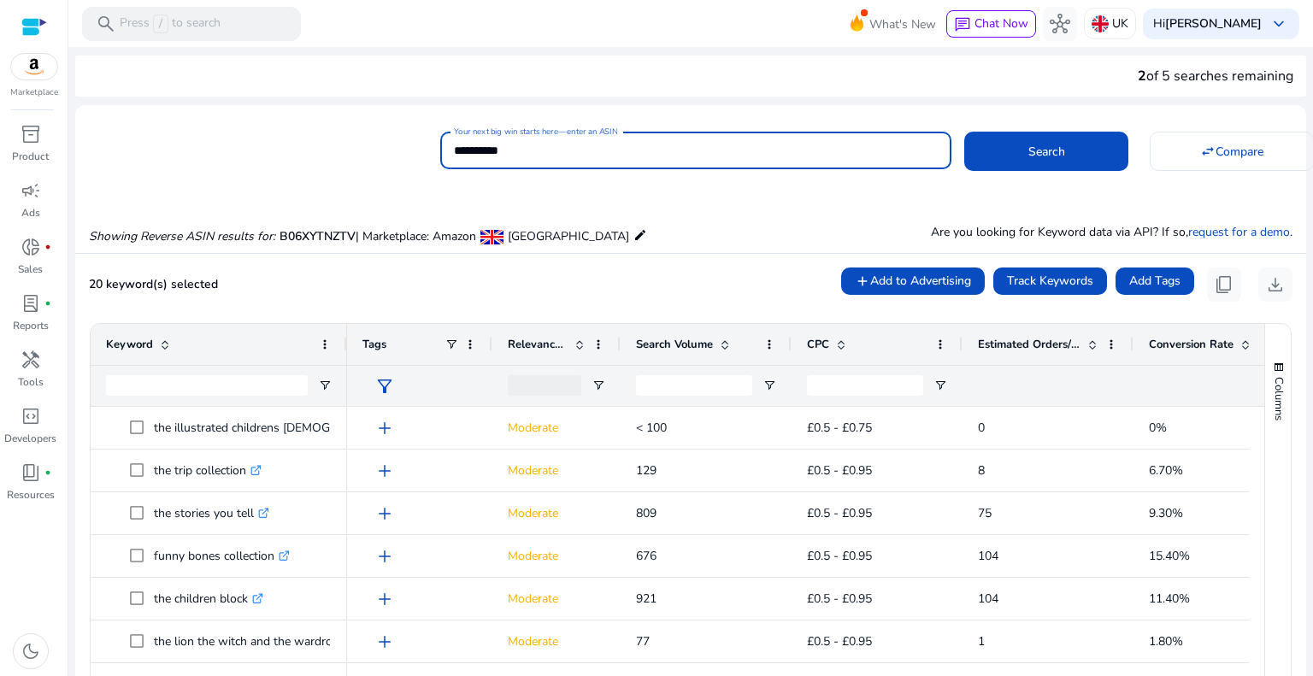
click at [582, 150] on input "**********" at bounding box center [696, 150] width 484 height 19
paste input
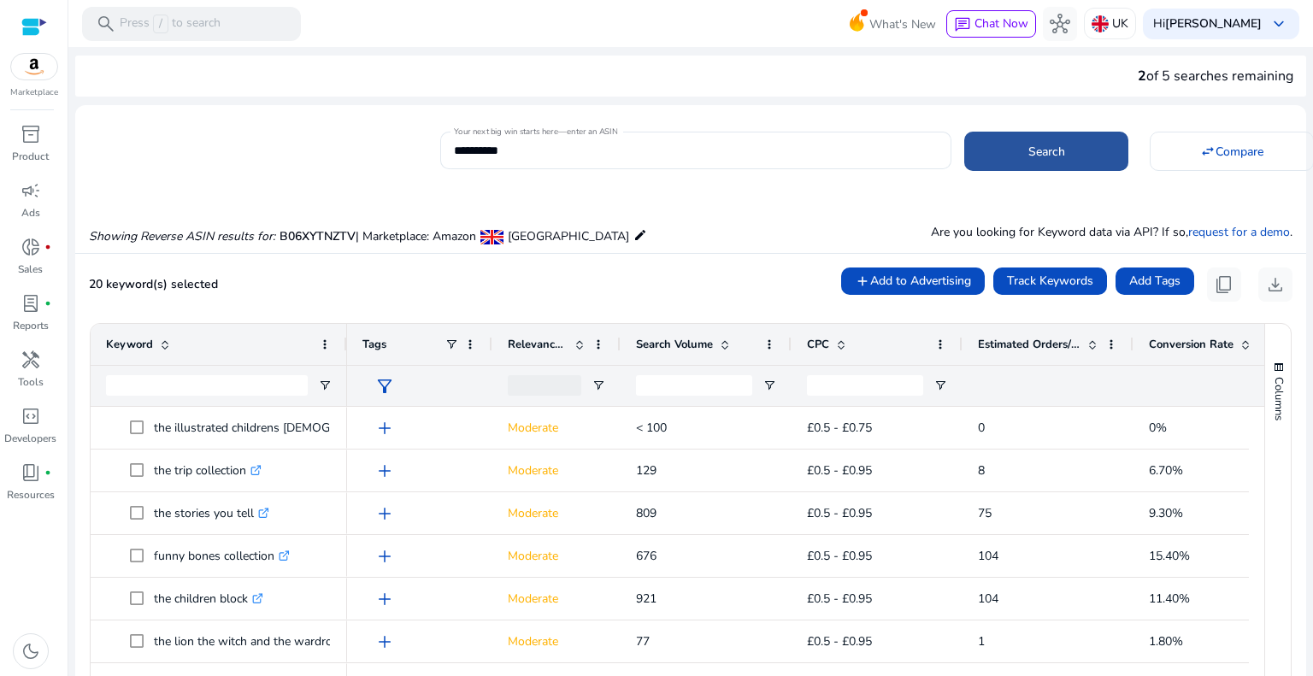
click at [984, 149] on span at bounding box center [1046, 151] width 164 height 41
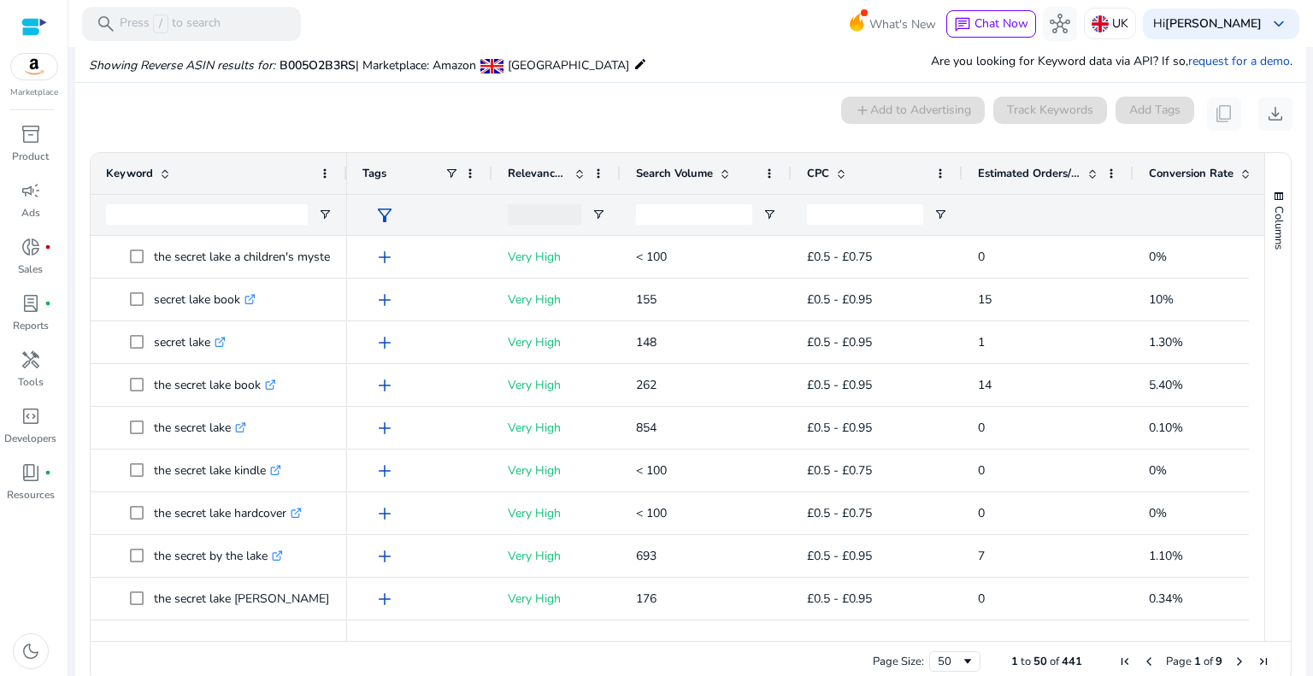
scroll to position [183, 0]
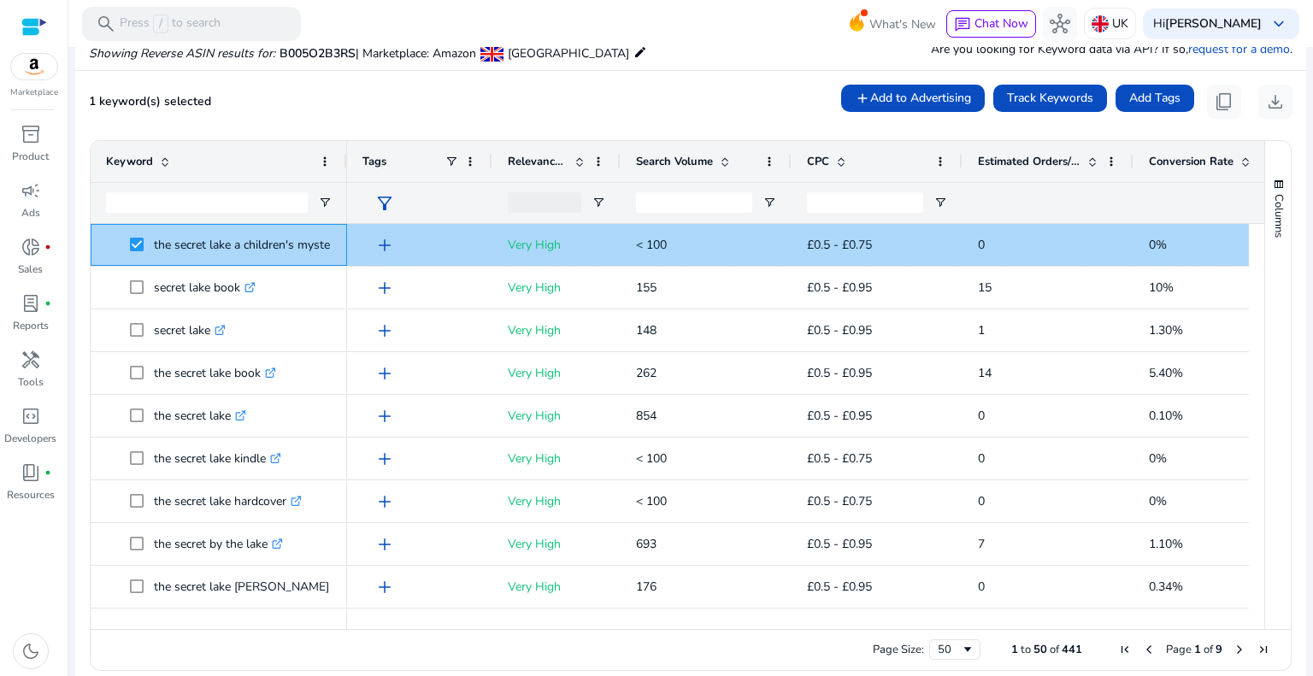
click at [130, 233] on span at bounding box center [142, 244] width 24 height 35
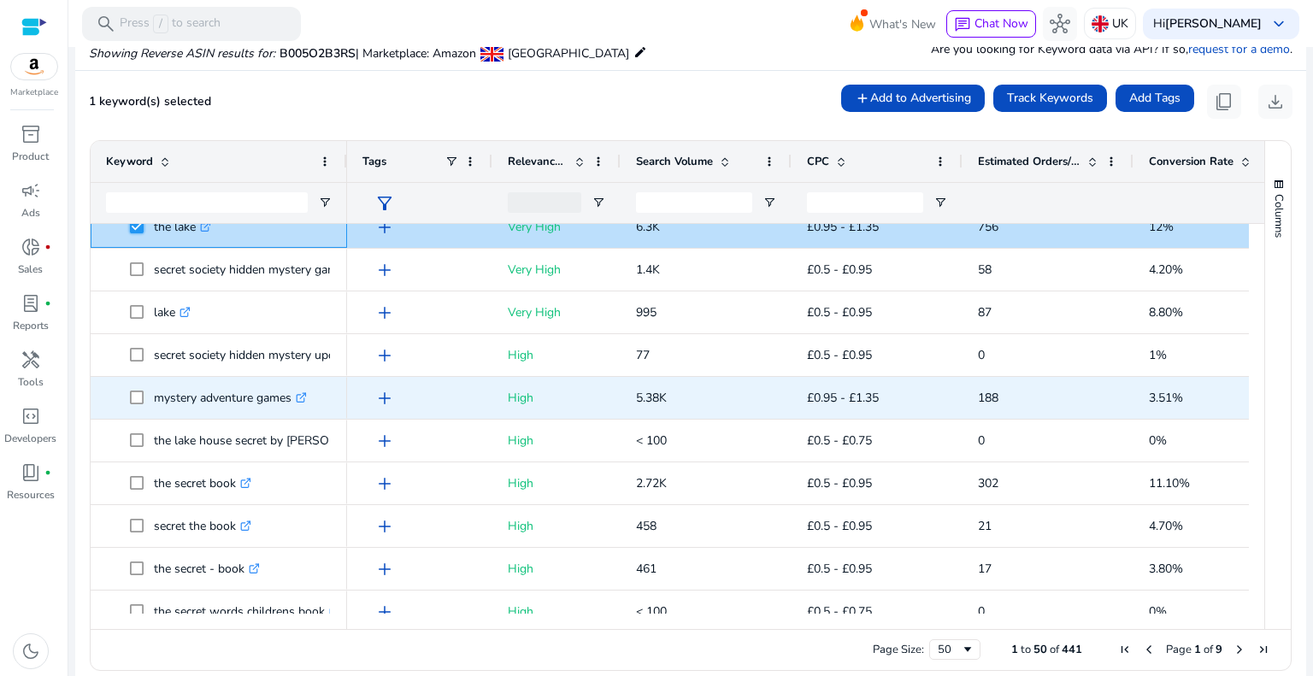
scroll to position [684, 0]
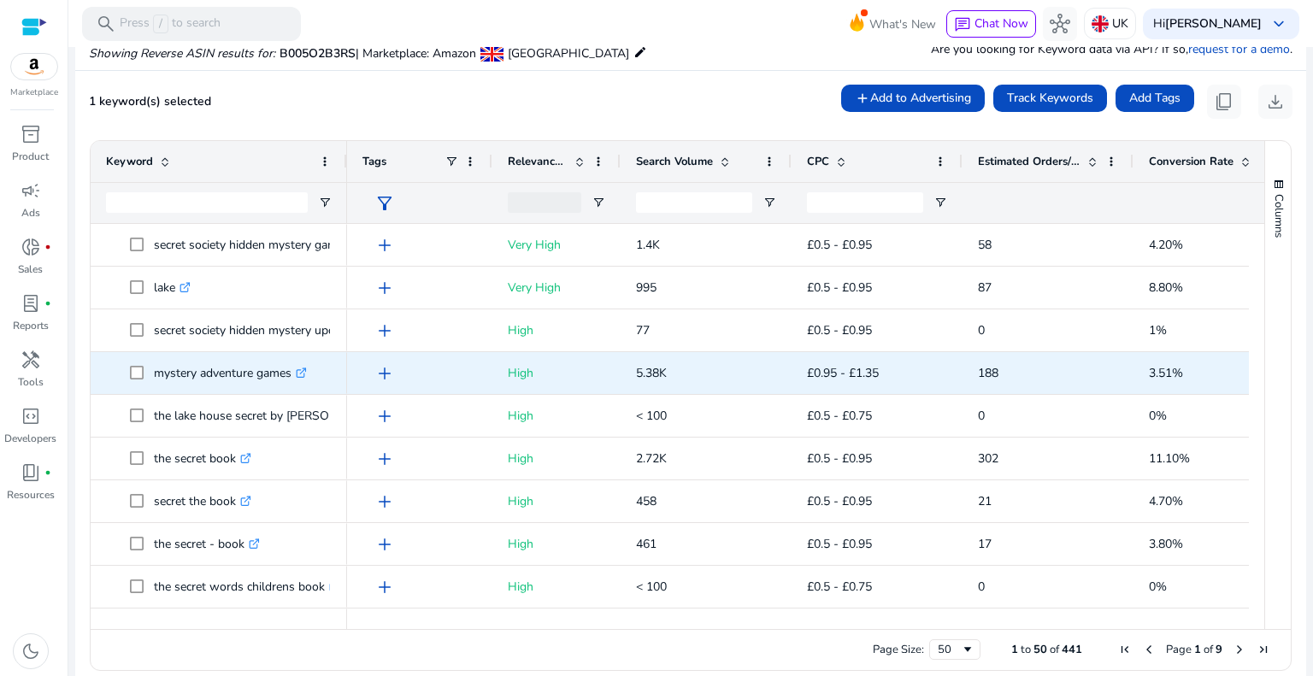
click at [139, 379] on span at bounding box center [142, 373] width 24 height 35
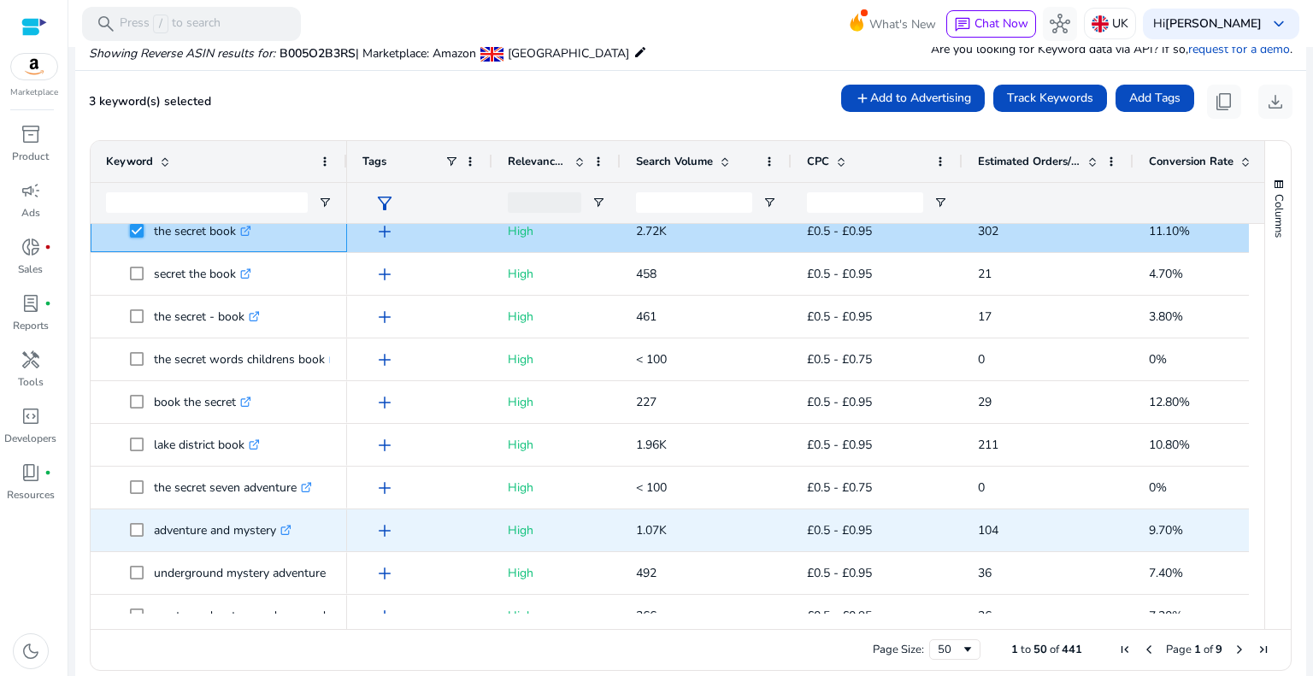
scroll to position [1019, 0]
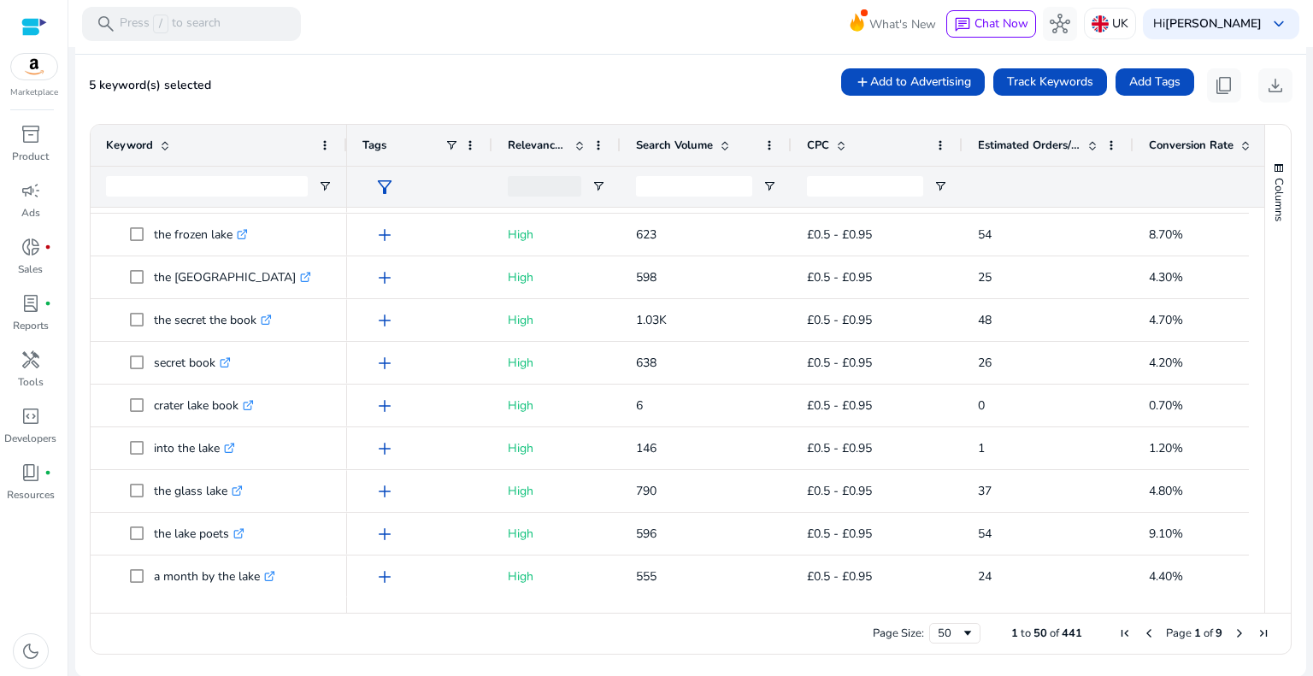
click at [1233, 629] on span "Next Page" at bounding box center [1240, 634] width 14 height 14
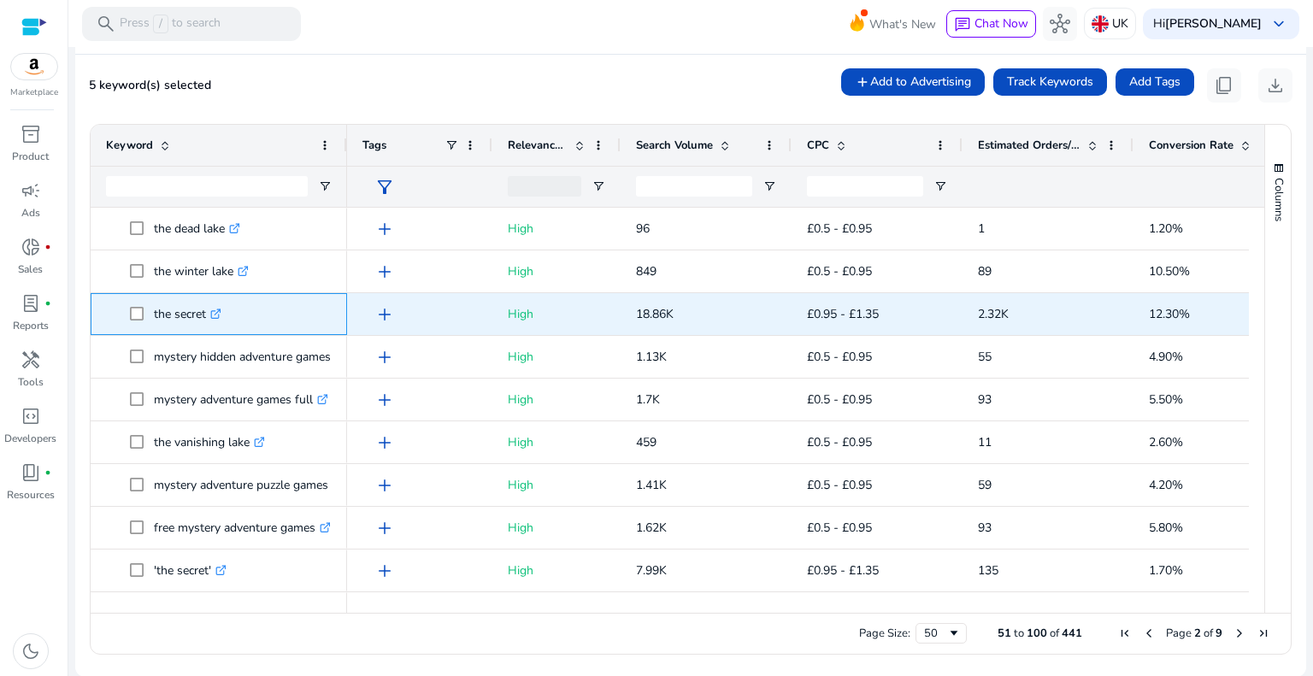
click at [145, 312] on span at bounding box center [142, 314] width 24 height 35
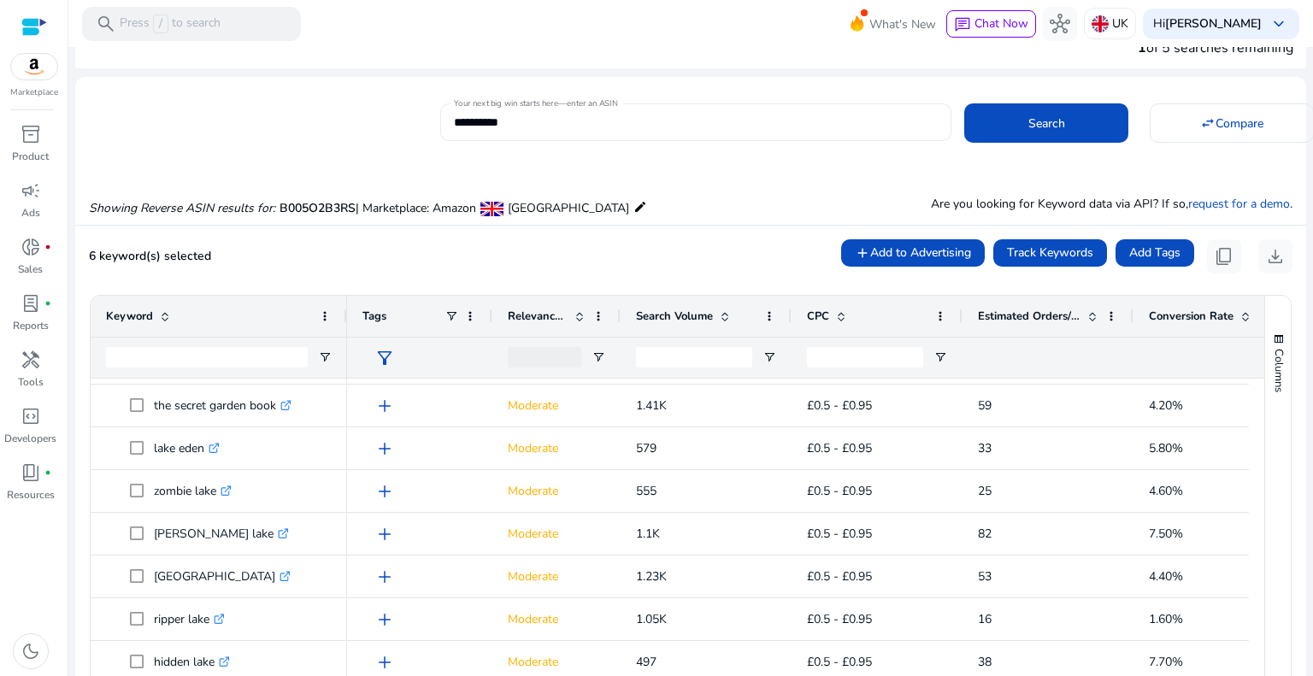
click at [534, 128] on input "**********" at bounding box center [696, 122] width 484 height 19
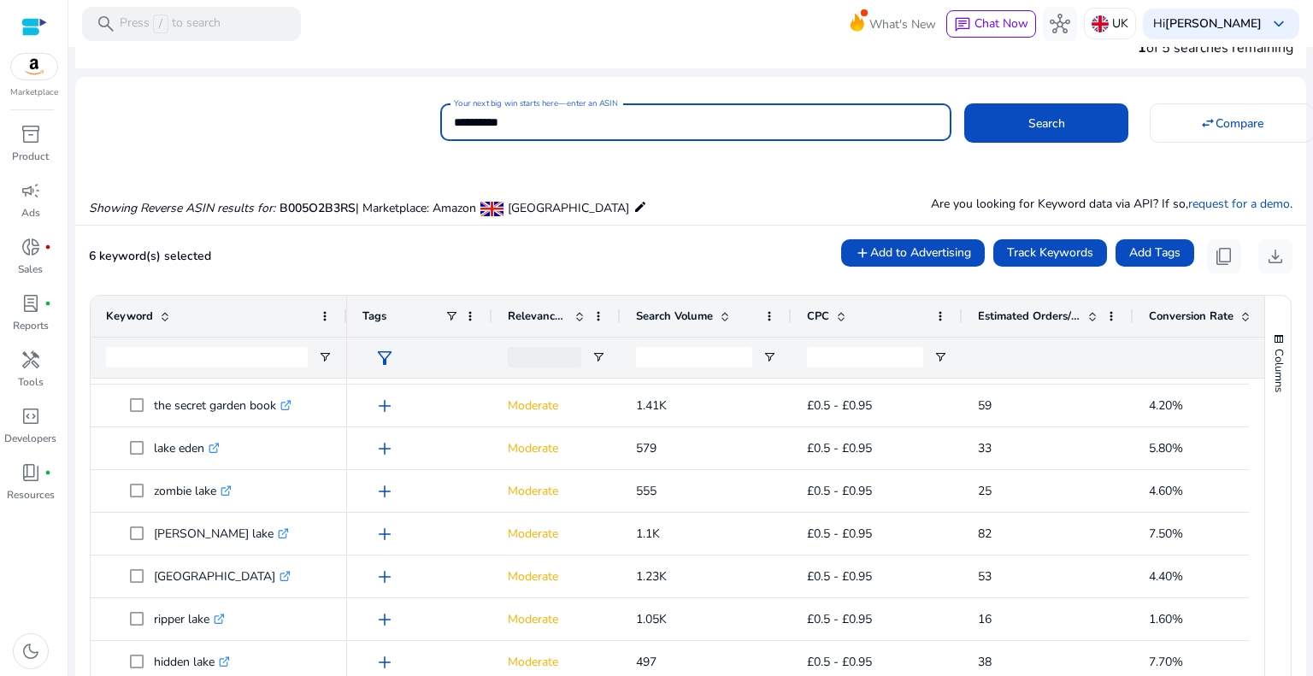
click at [534, 128] on input "**********" at bounding box center [696, 122] width 484 height 19
paste input
type input "**********"
click at [1000, 118] on span at bounding box center [1046, 123] width 164 height 41
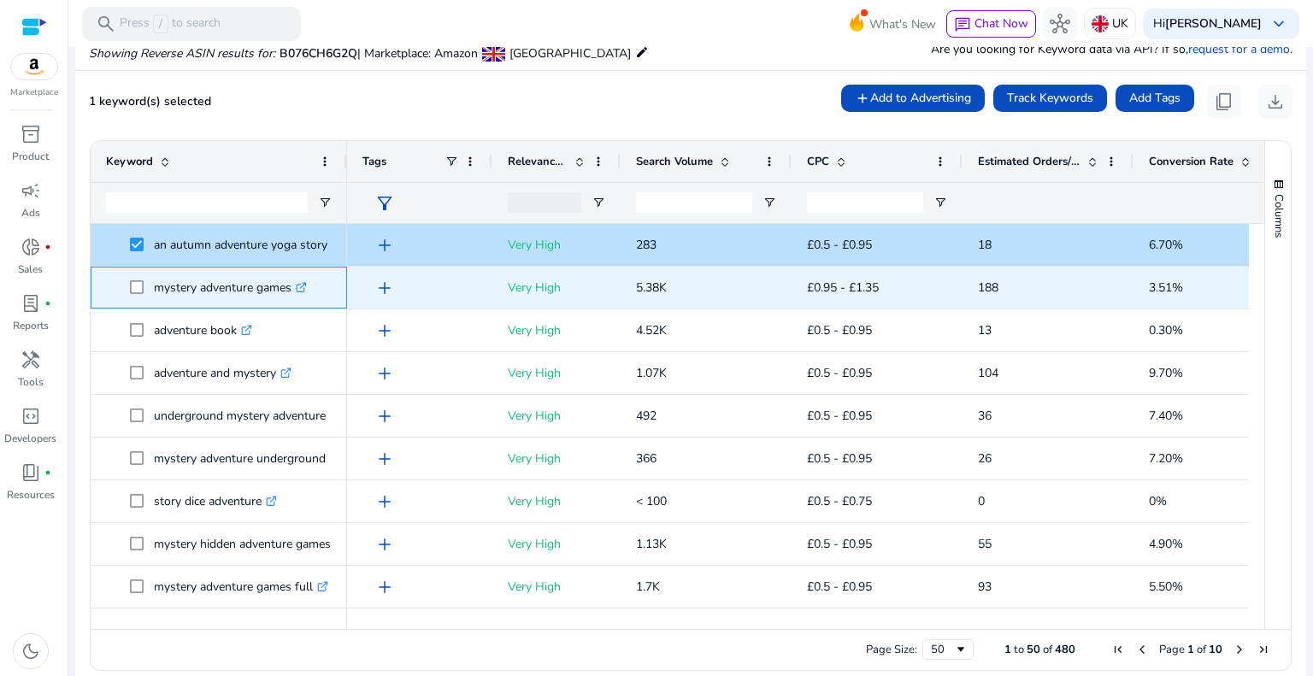
click at [124, 283] on span "mystery adventure games .st0{fill:#2c8af8}" at bounding box center [219, 287] width 226 height 35
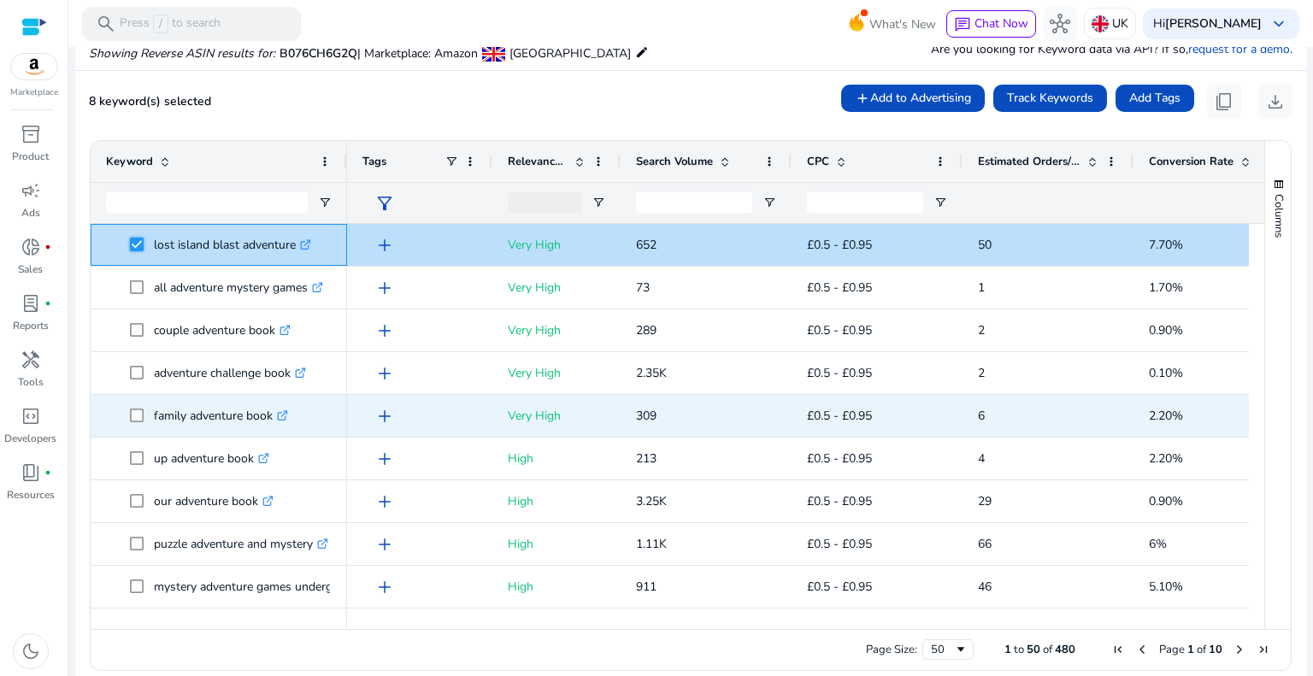
scroll to position [941, 0]
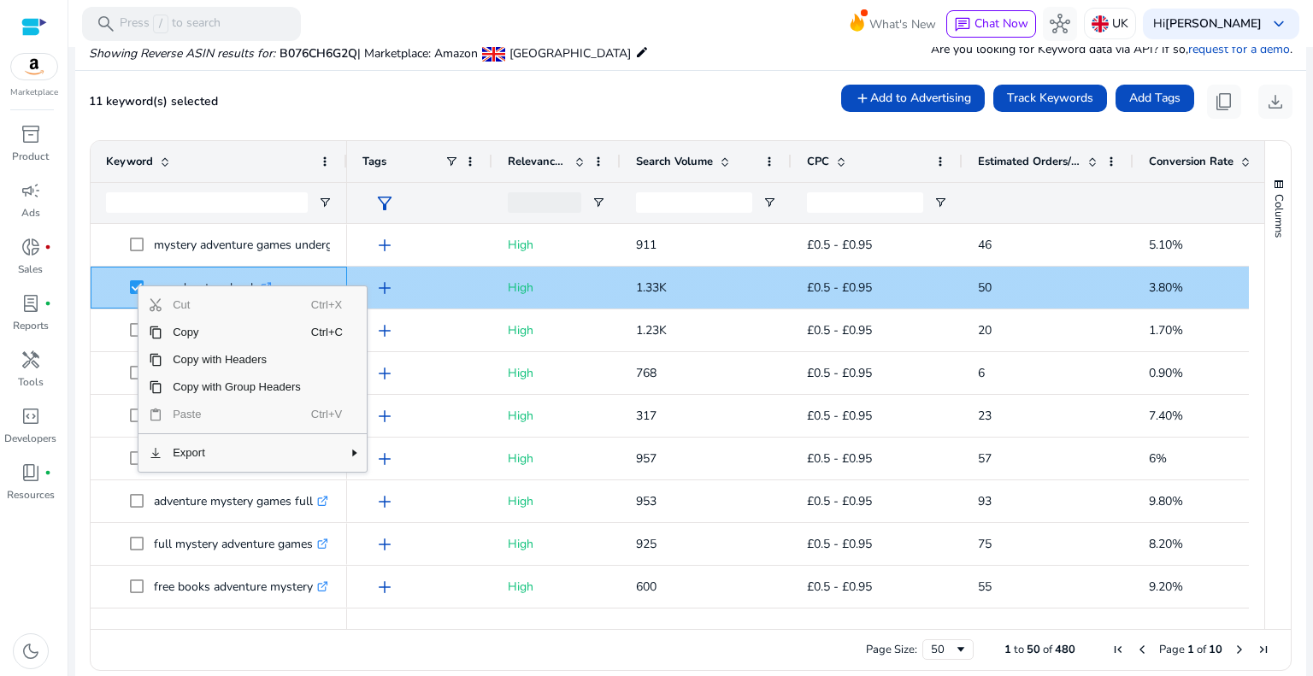
click at [115, 300] on span "my adventure book .st0{fill:#2c8af8}" at bounding box center [219, 287] width 226 height 35
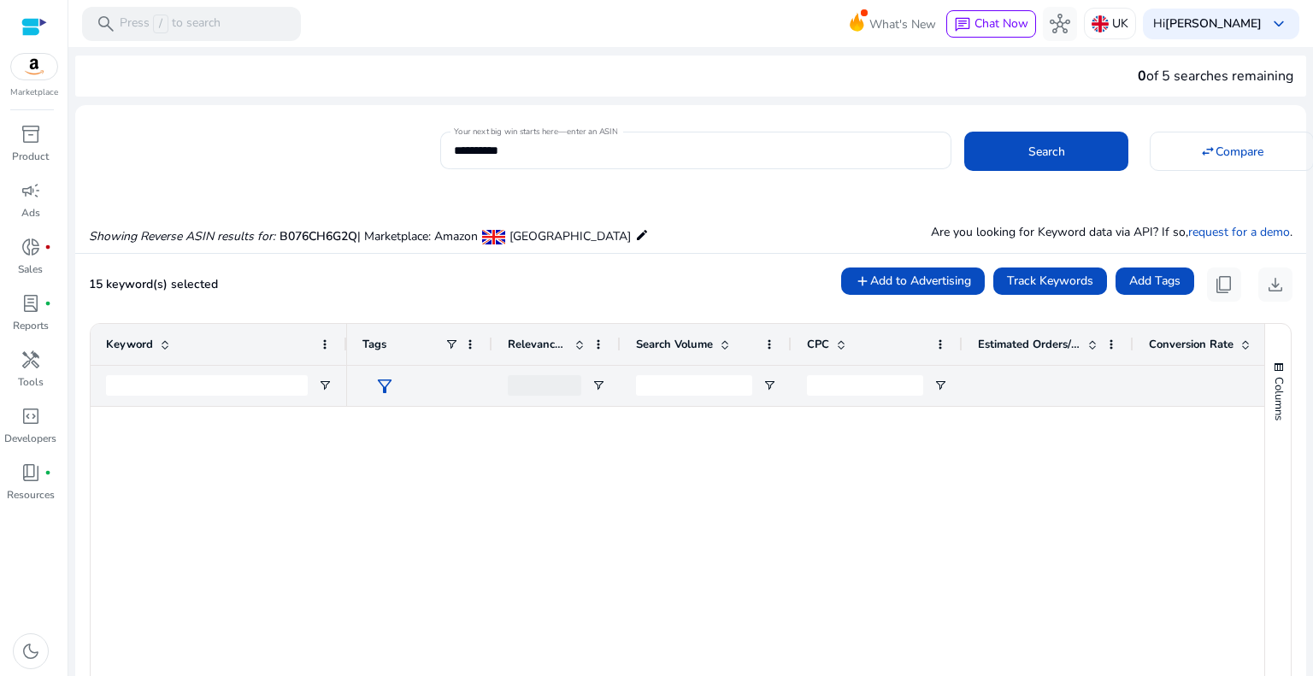
scroll to position [1747, 0]
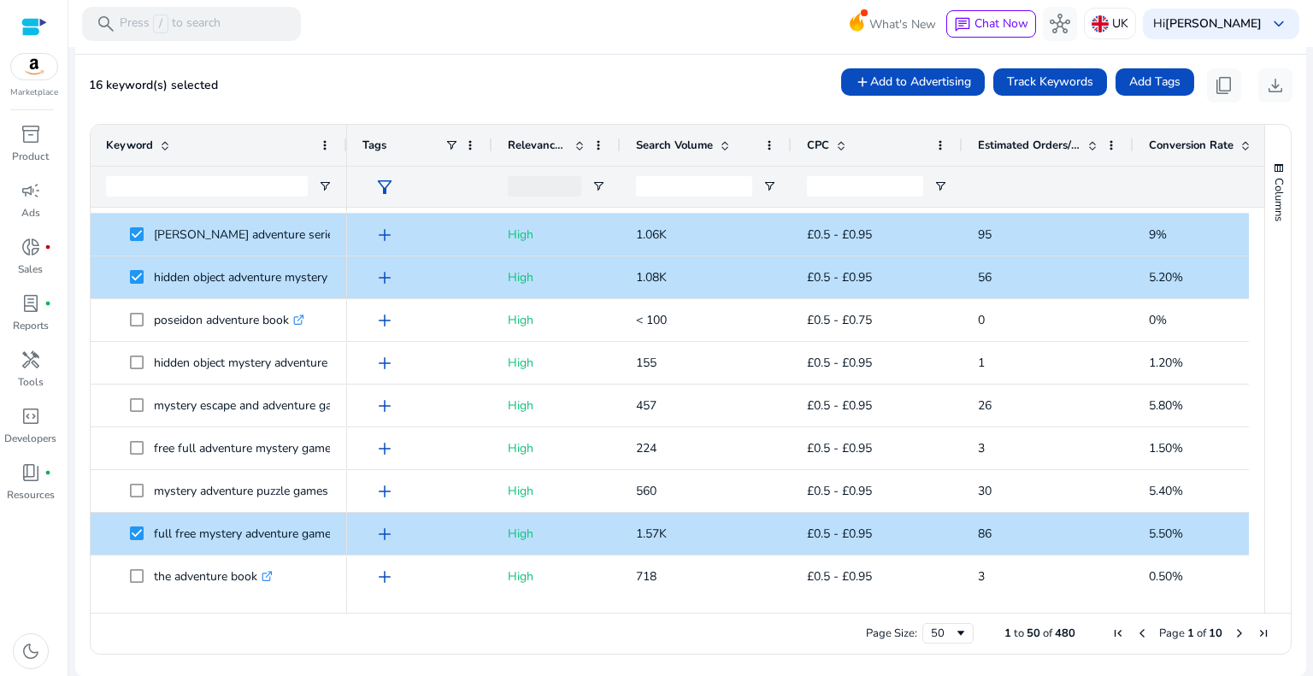
click at [1233, 628] on span "Next Page" at bounding box center [1240, 634] width 14 height 14
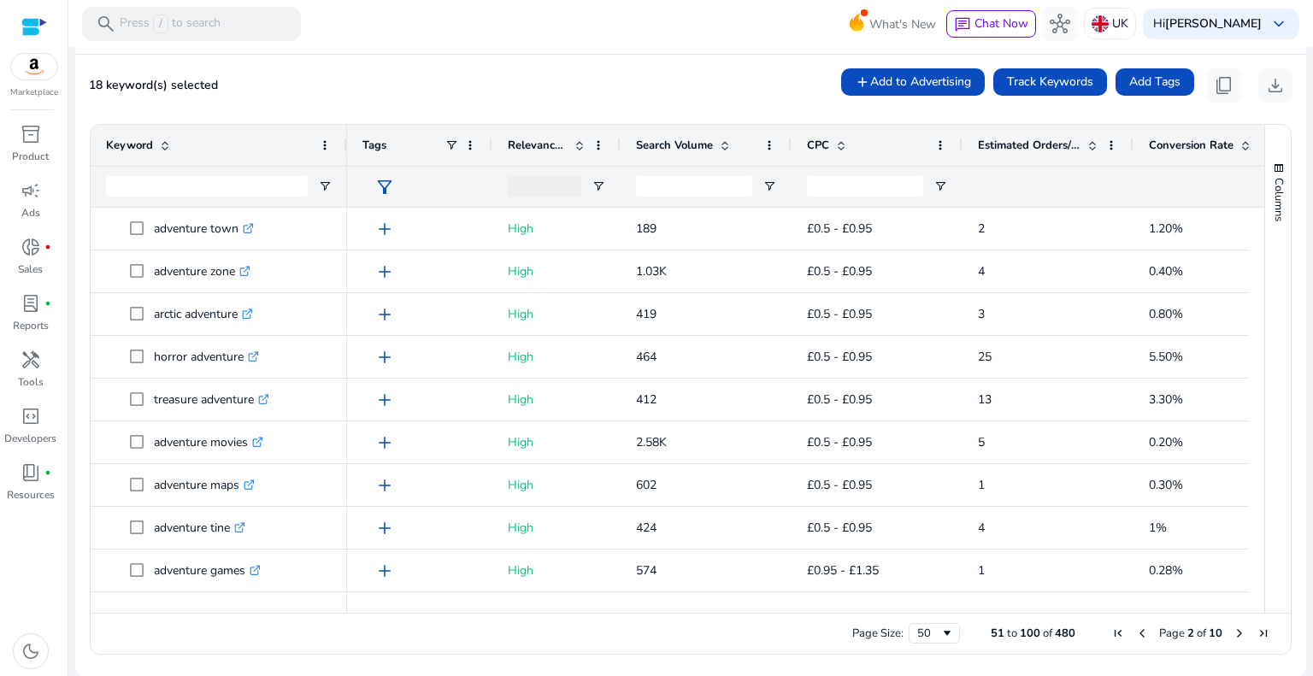
scroll to position [0, 0]
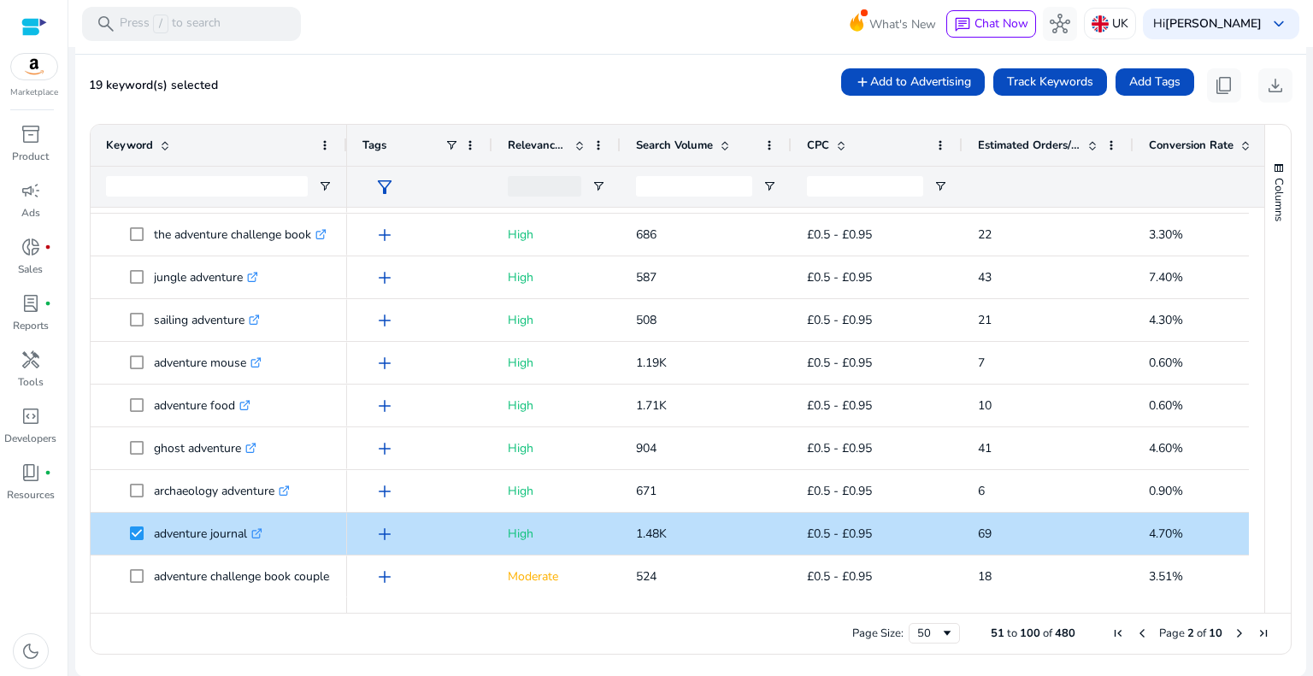
click at [1233, 639] on span "Next Page" at bounding box center [1240, 634] width 14 height 14
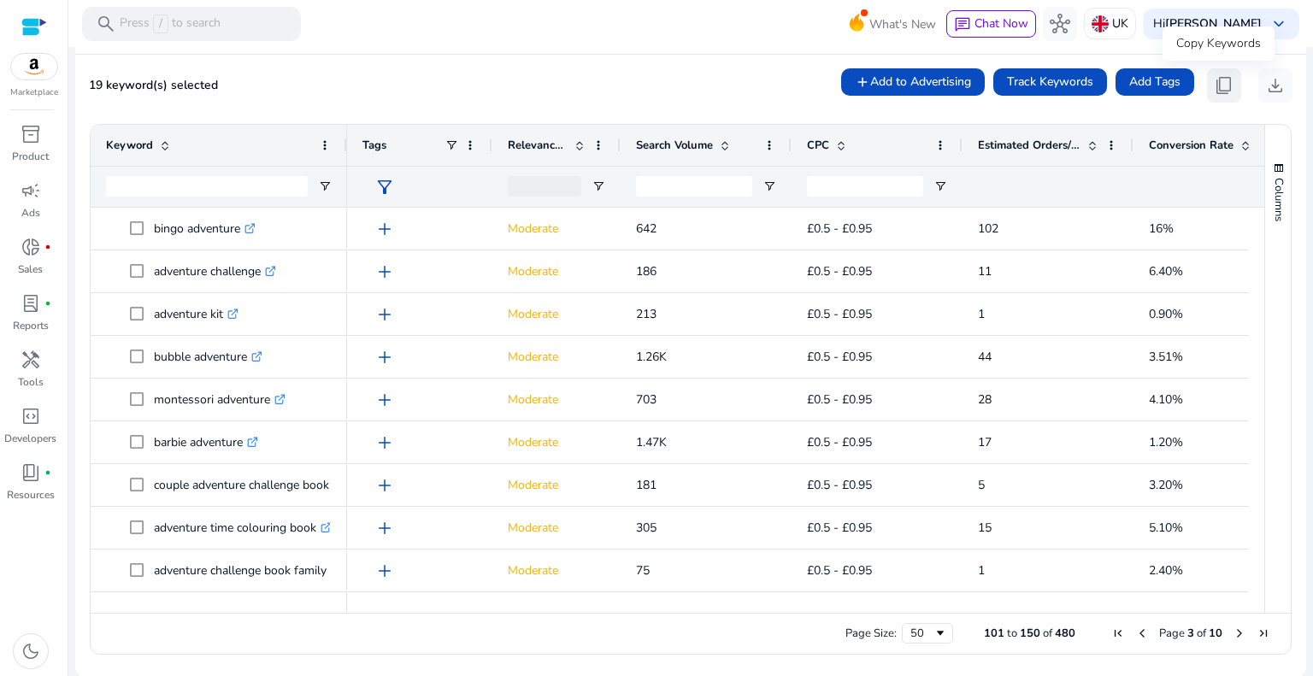
click at [1219, 75] on span "content_copy" at bounding box center [1224, 85] width 21 height 21
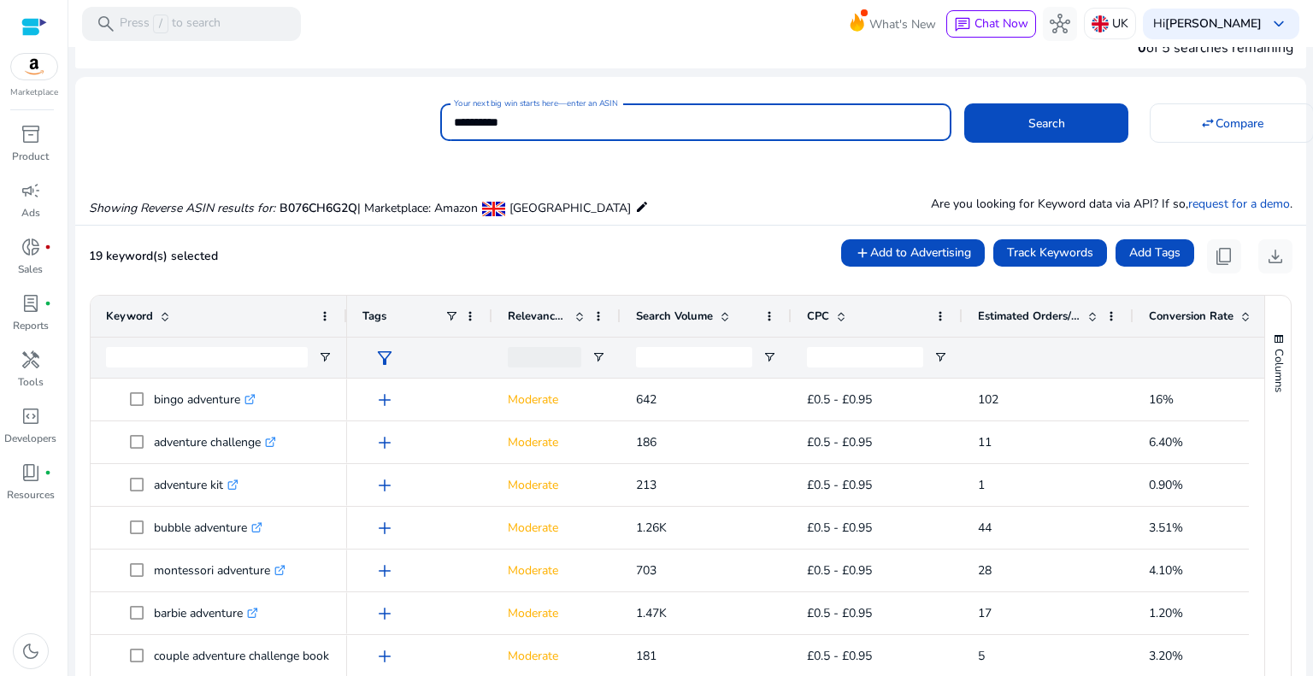
click at [551, 123] on input "**********" at bounding box center [696, 122] width 484 height 19
paste input
type input "**********"
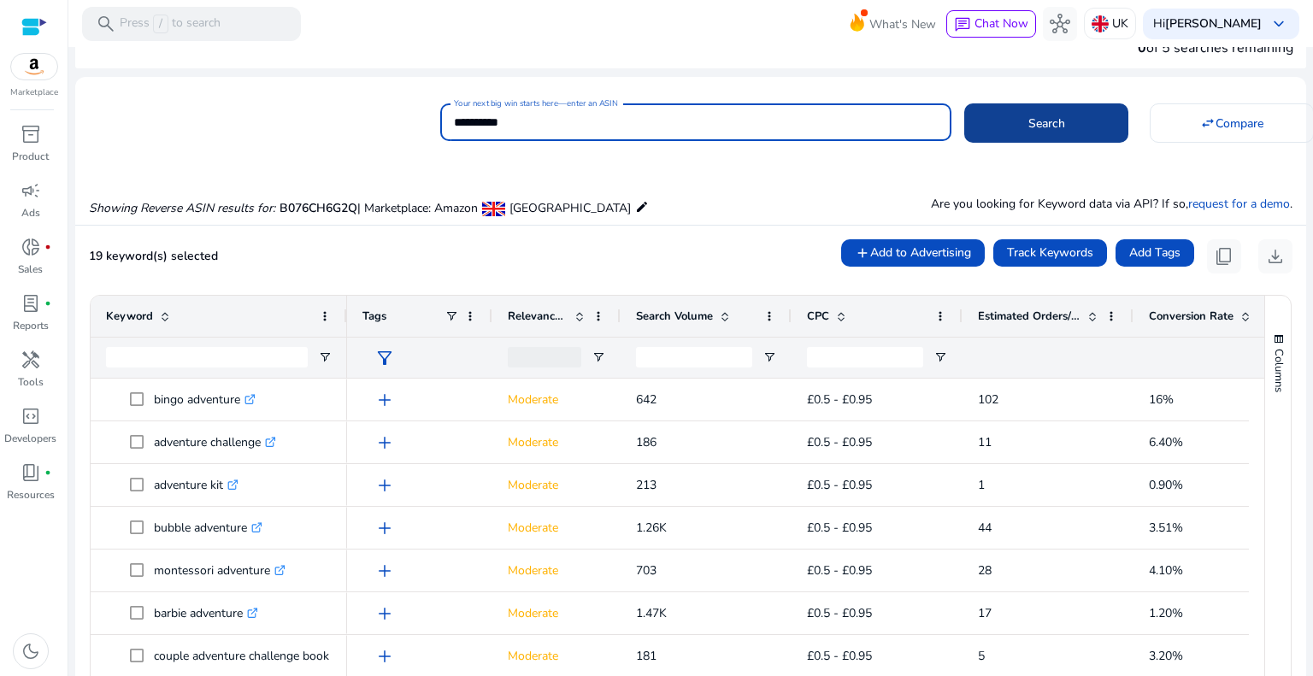
click at [1022, 112] on span at bounding box center [1046, 123] width 164 height 41
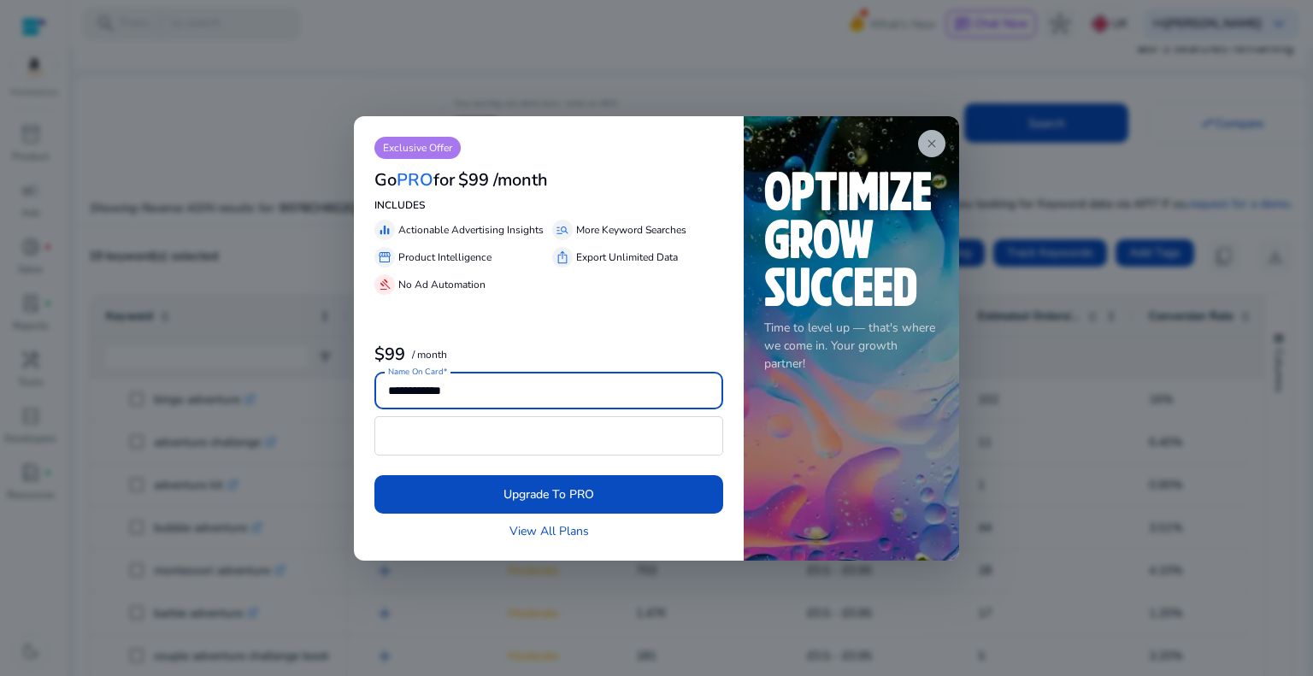
click at [923, 136] on app-icon "close" at bounding box center [931, 143] width 27 height 27
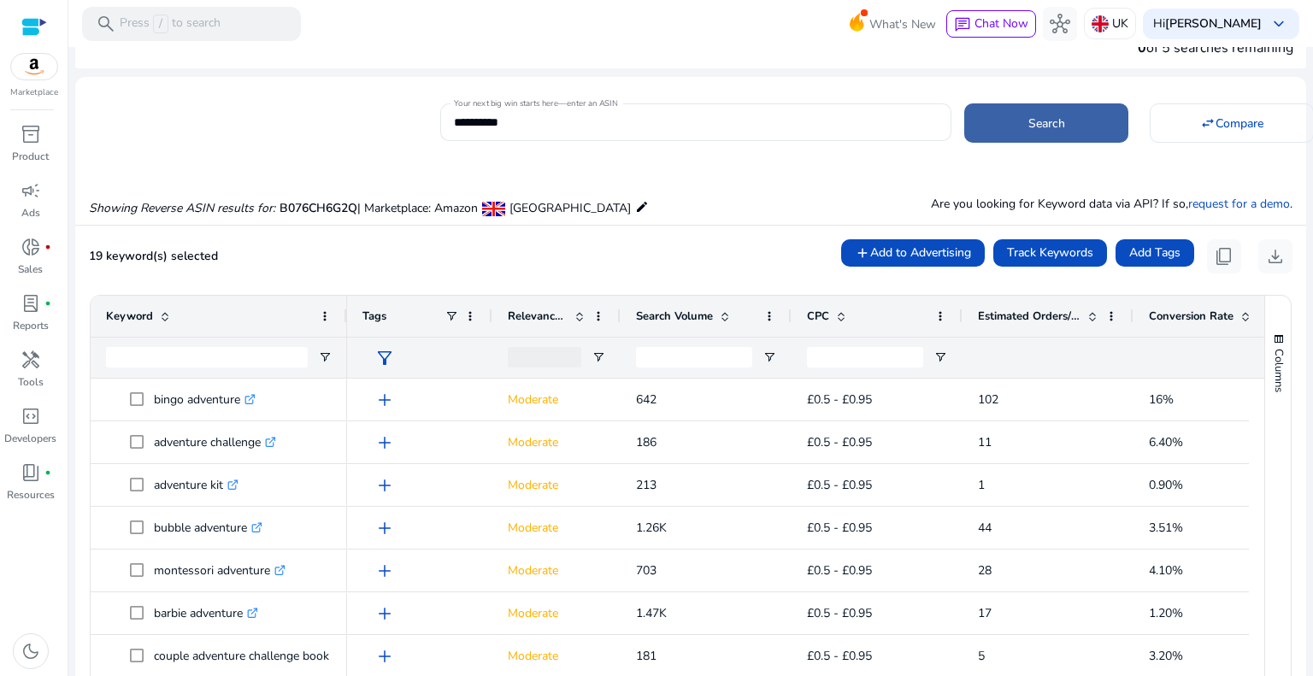
click at [988, 113] on span at bounding box center [1046, 123] width 164 height 41
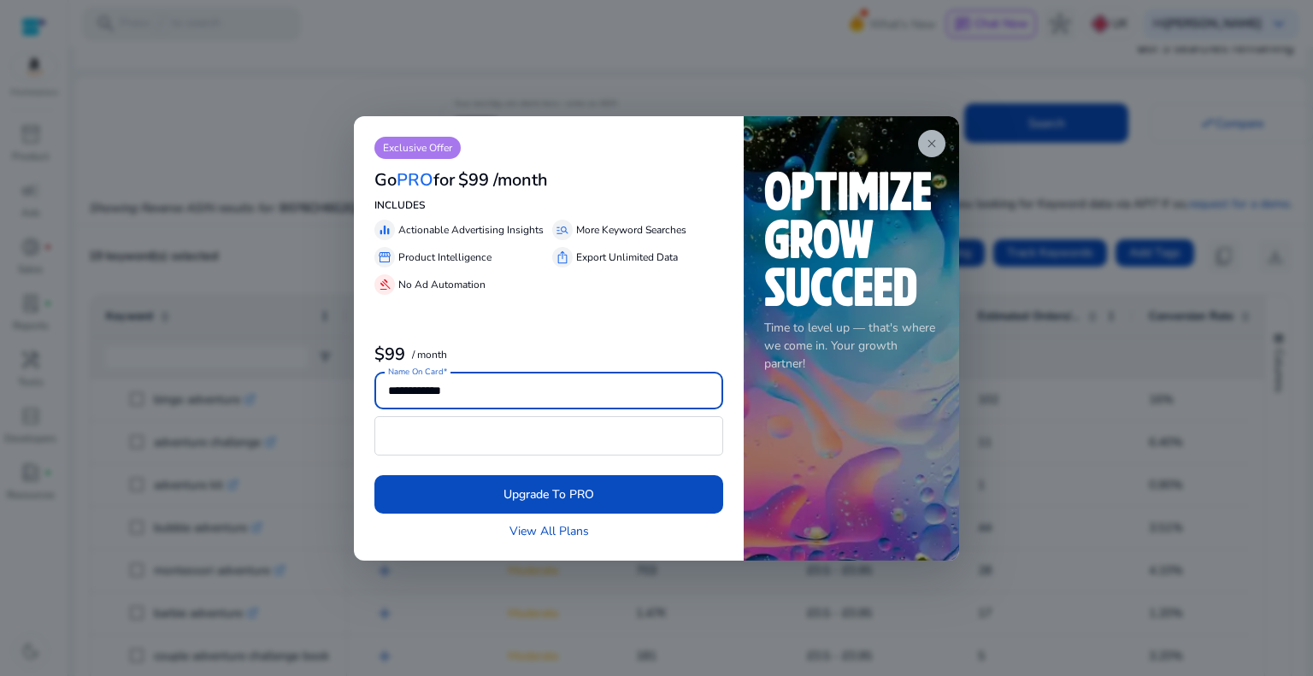
click at [922, 142] on app-icon "close" at bounding box center [931, 143] width 27 height 27
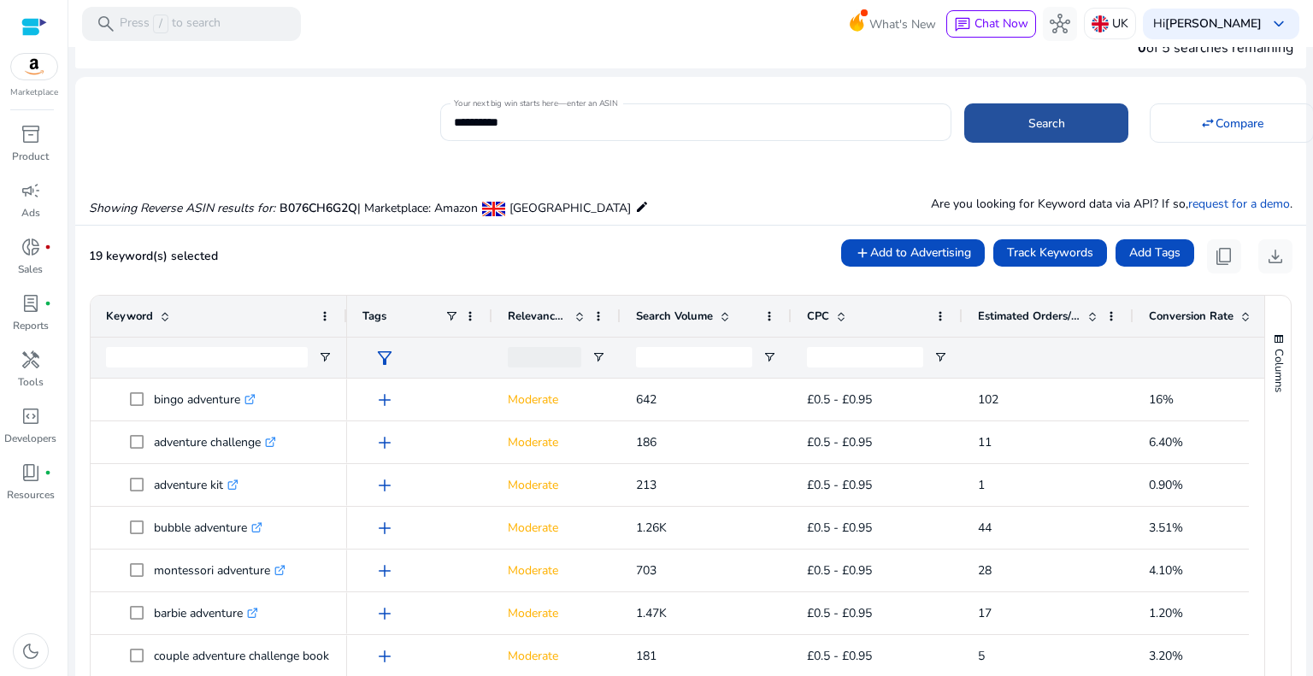
click at [1004, 119] on span at bounding box center [1046, 123] width 164 height 41
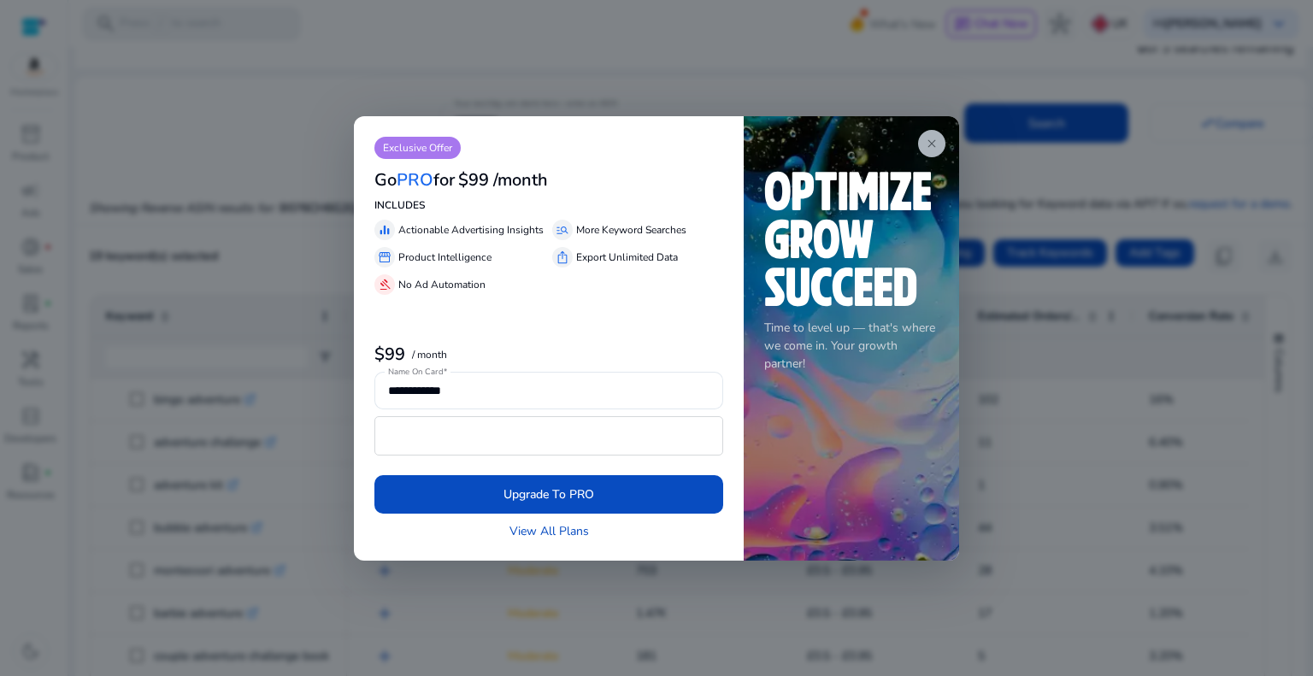
click at [932, 137] on span "close" at bounding box center [932, 144] width 14 height 14
